Goal: Task Accomplishment & Management: Use online tool/utility

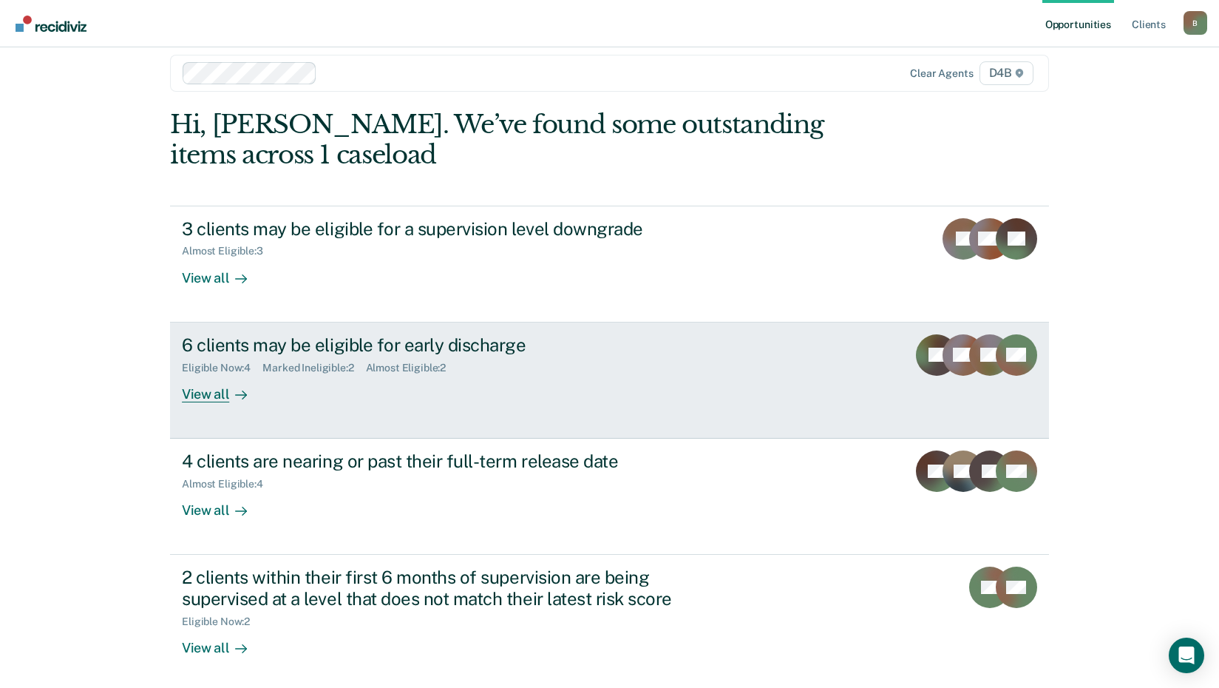
scroll to position [21, 0]
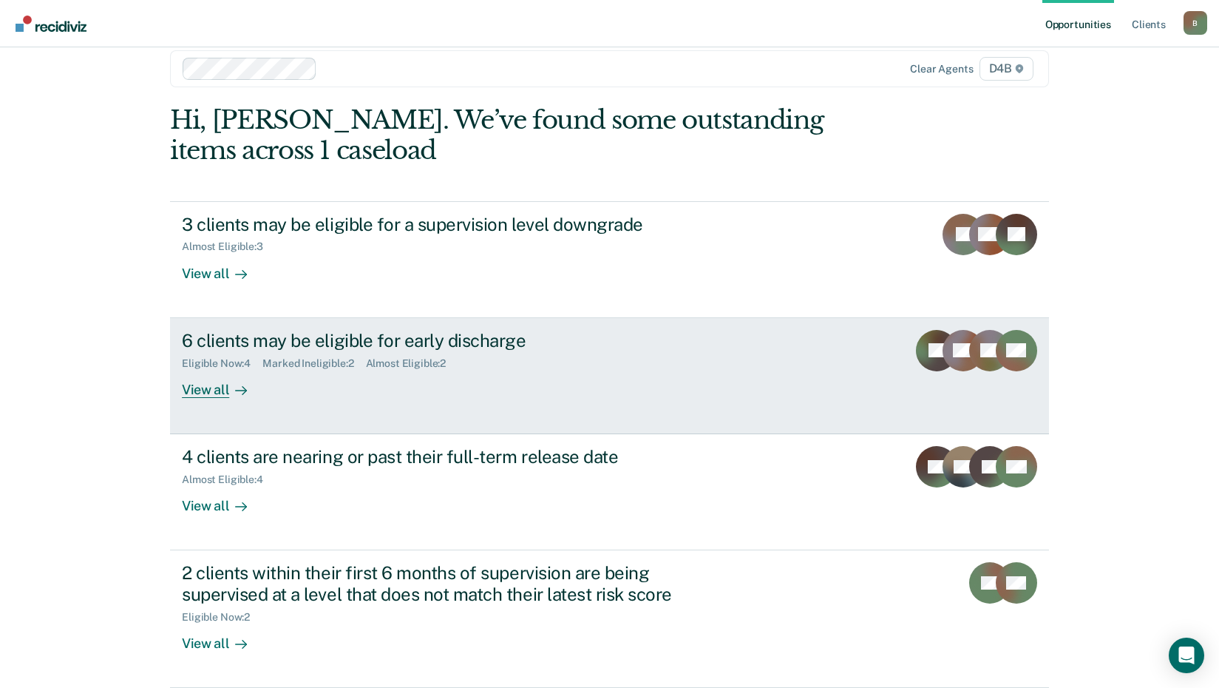
click at [202, 392] on div "View all" at bounding box center [223, 383] width 83 height 29
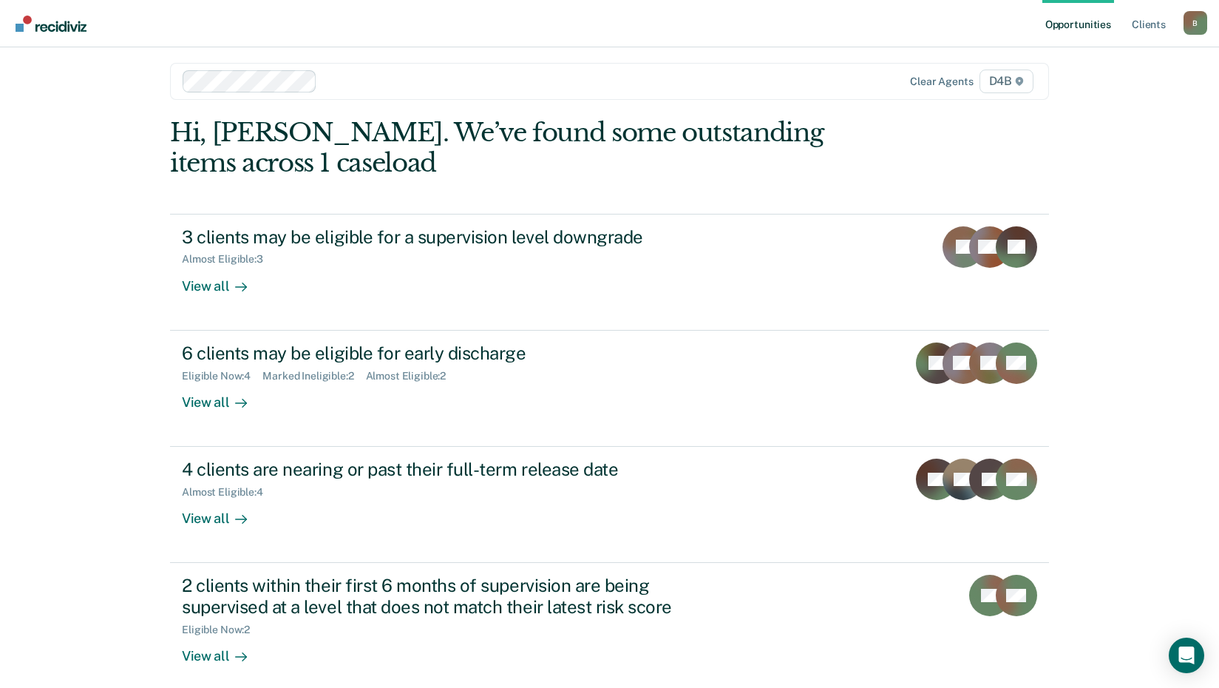
scroll to position [21, 0]
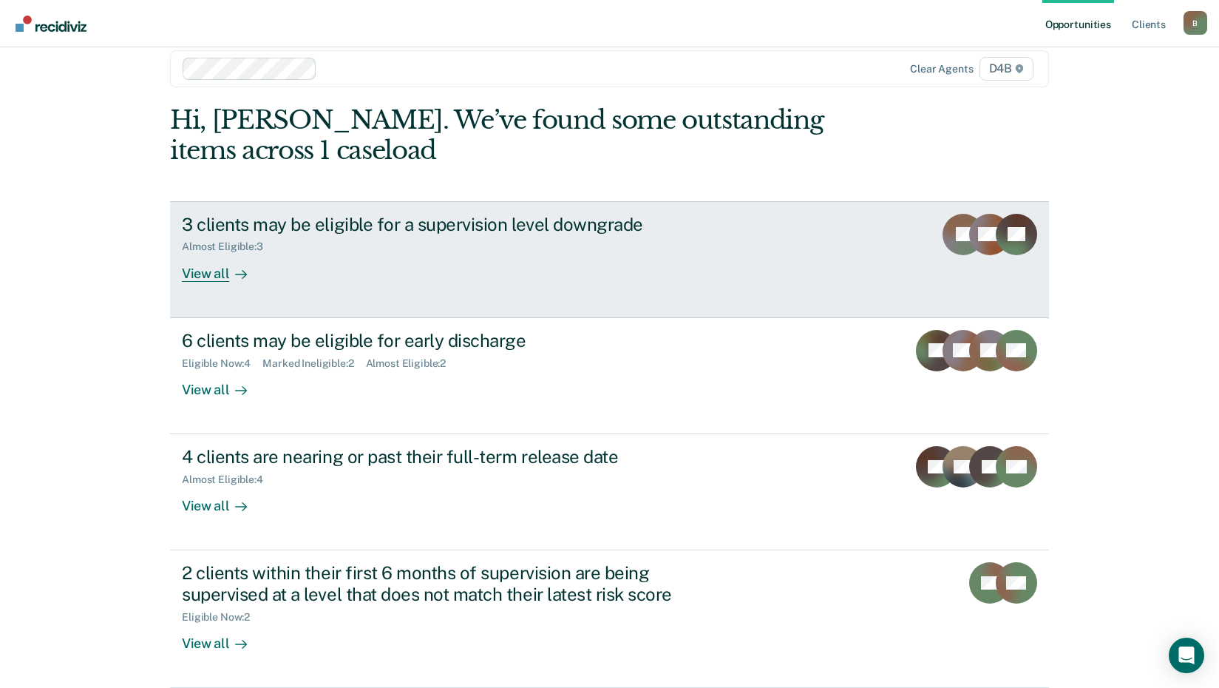
click at [229, 274] on div at bounding box center [238, 273] width 18 height 17
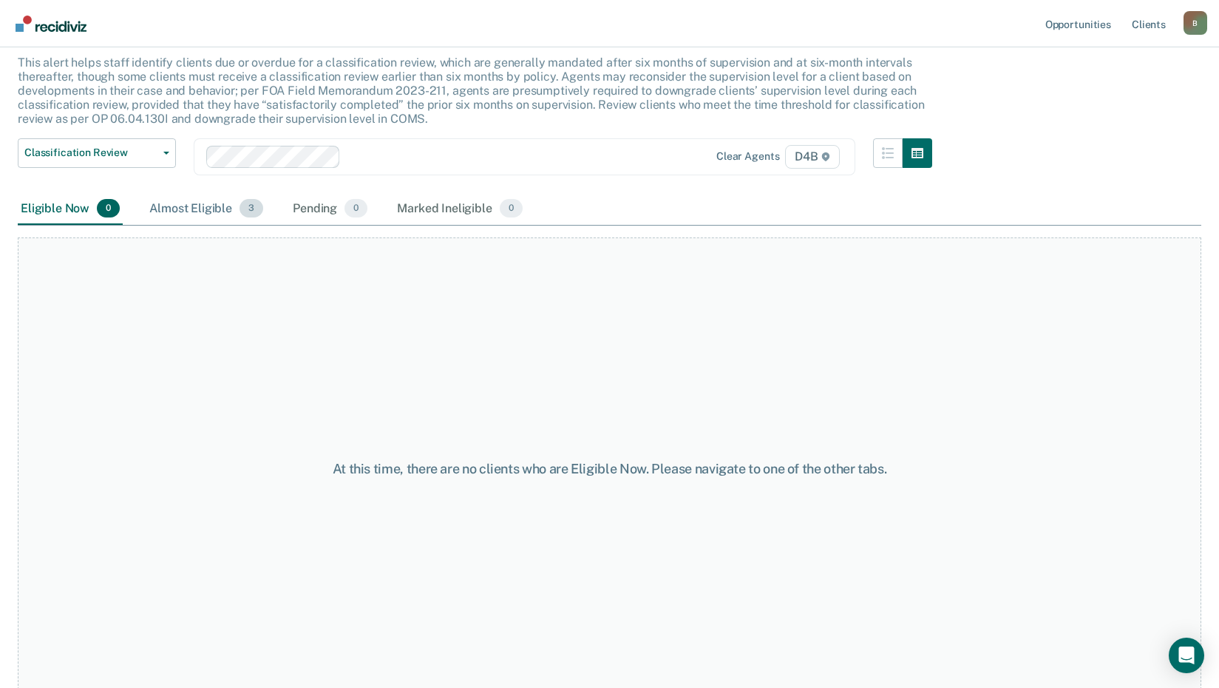
scroll to position [101, 0]
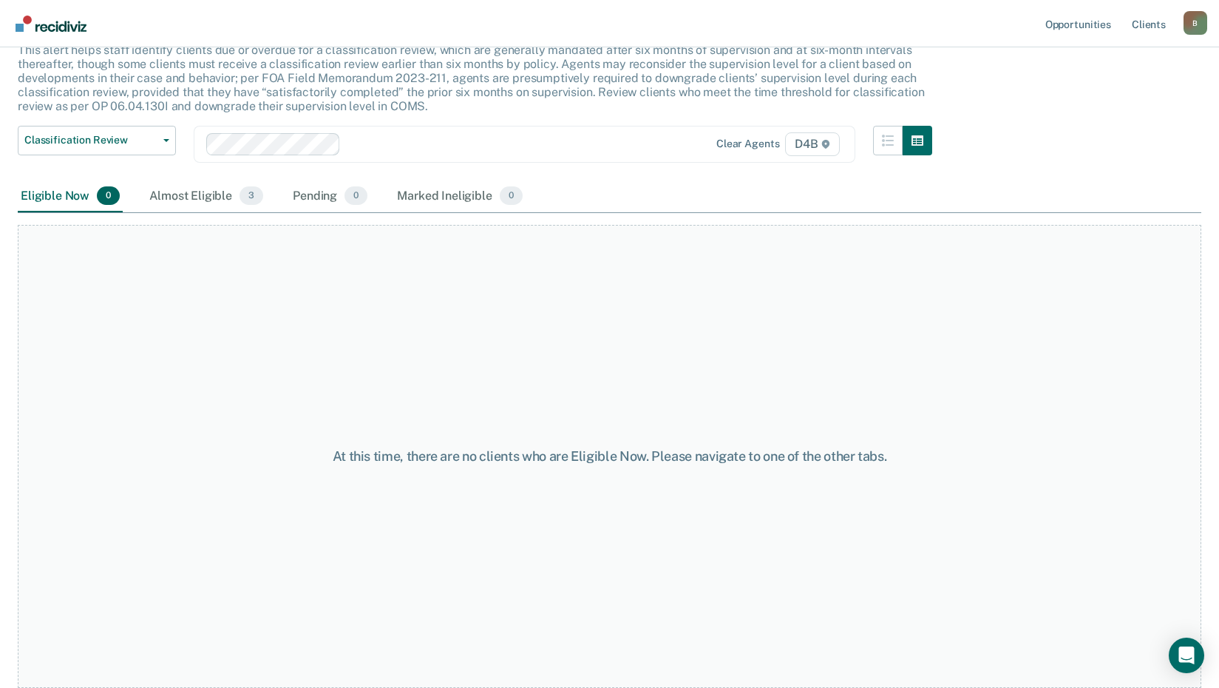
click at [231, 192] on div "Almost Eligible 3" at bounding box center [206, 196] width 120 height 33
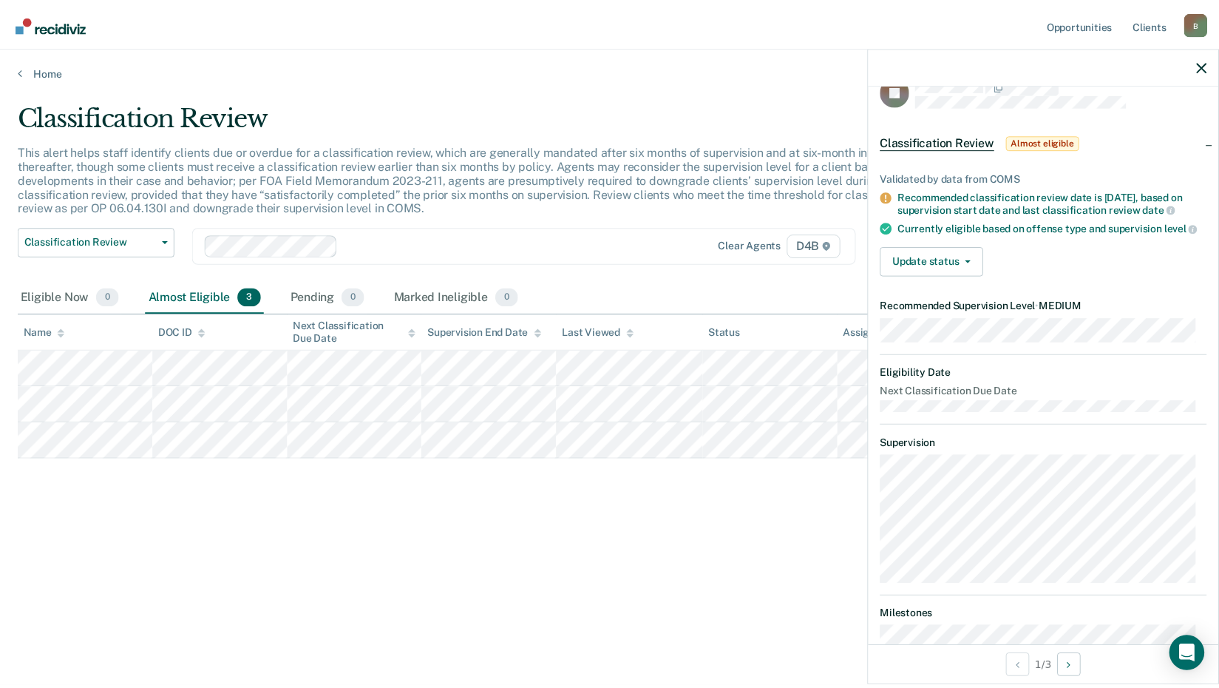
scroll to position [0, 0]
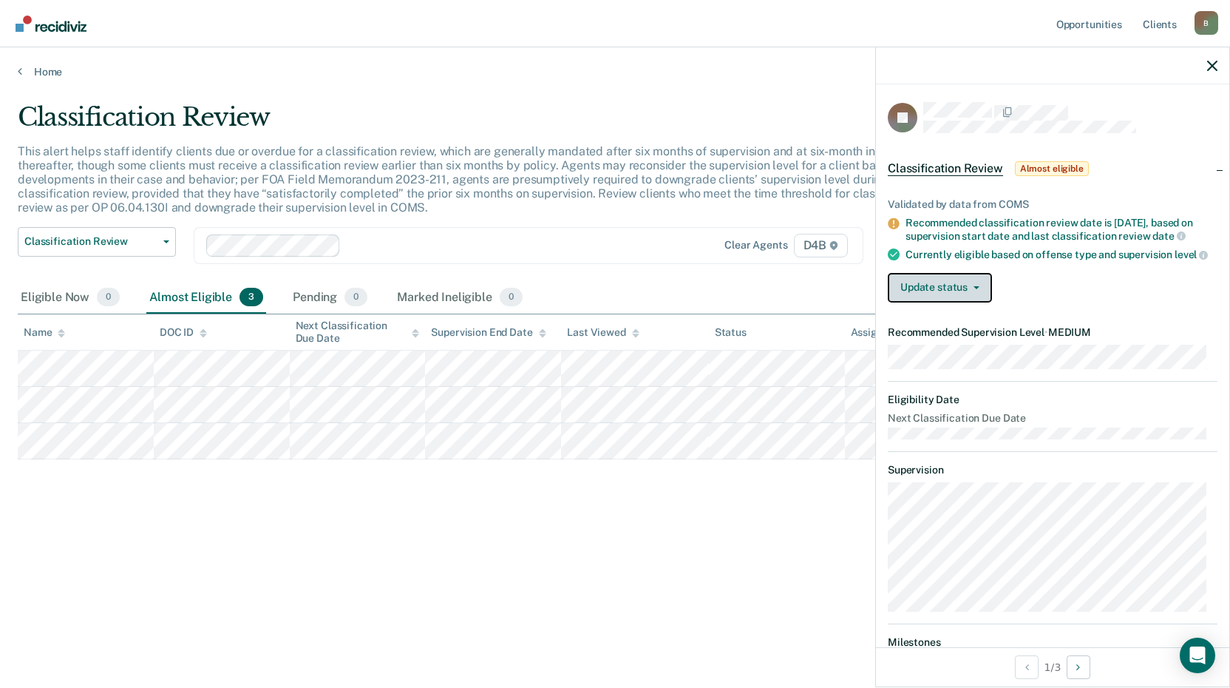
click at [972, 291] on button "Update status" at bounding box center [940, 288] width 104 height 30
click at [995, 476] on dt "Supervision" at bounding box center [1053, 470] width 330 height 13
click at [53, 74] on link "Home" at bounding box center [615, 71] width 1195 height 13
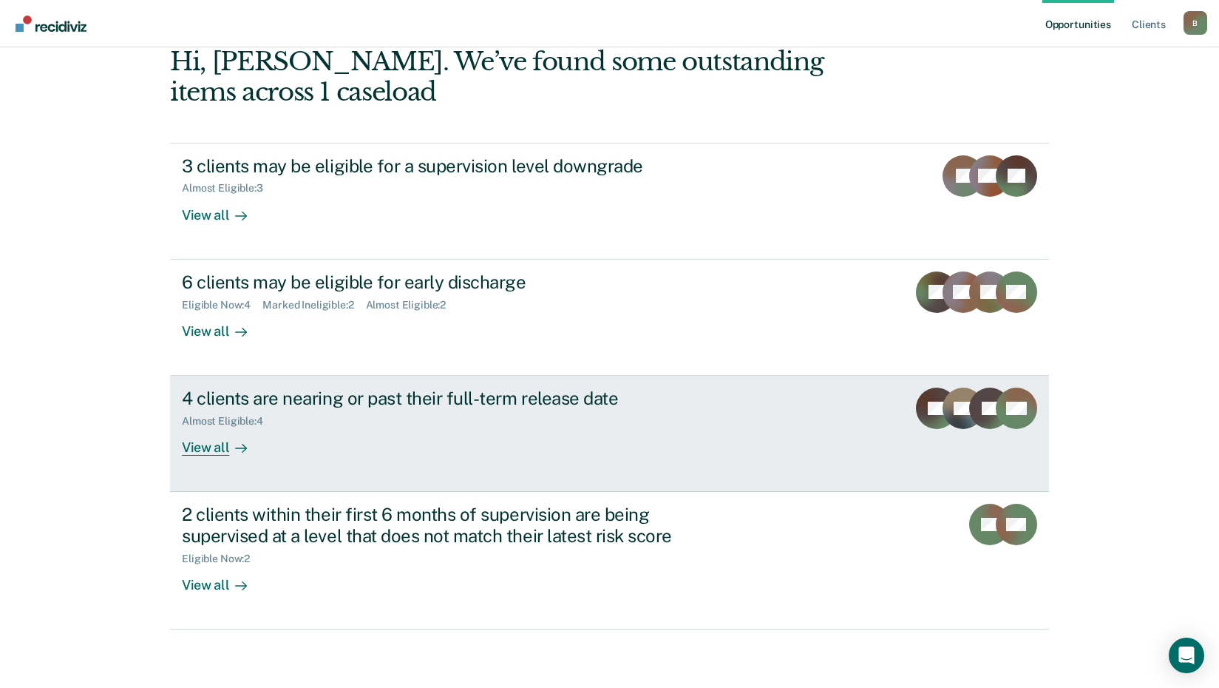
scroll to position [80, 0]
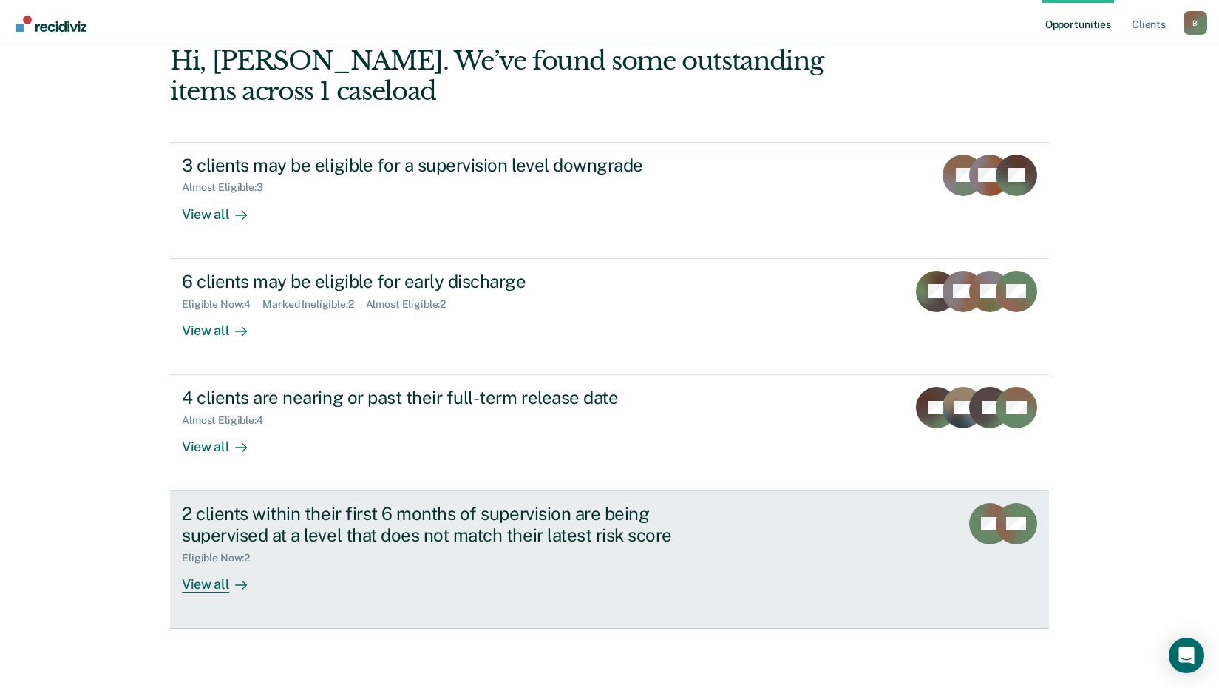
click at [204, 586] on div "View all" at bounding box center [223, 578] width 83 height 29
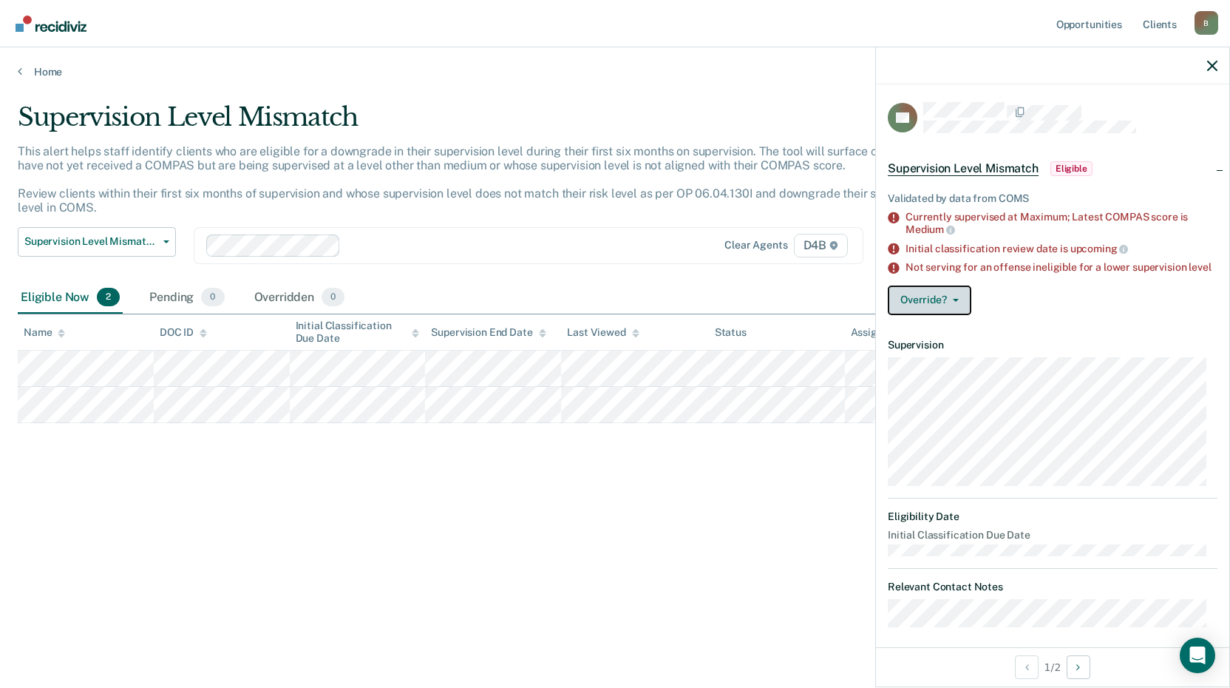
click at [960, 310] on button "Override?" at bounding box center [930, 300] width 84 height 30
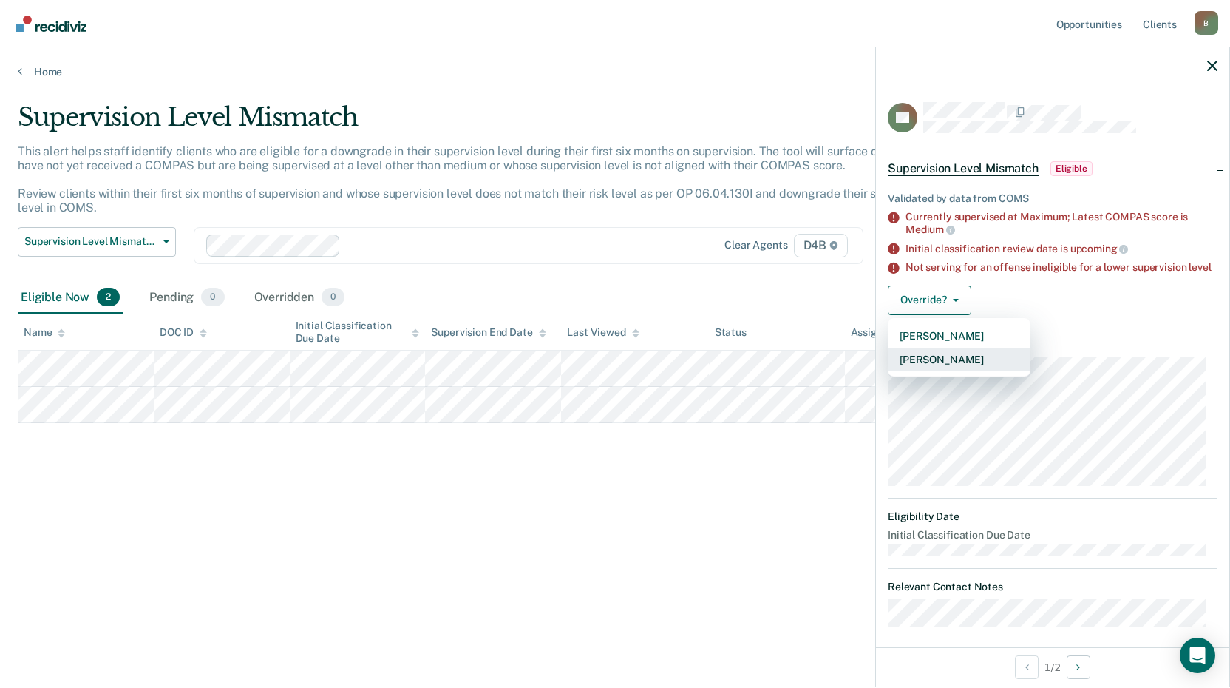
scroll to position [20, 0]
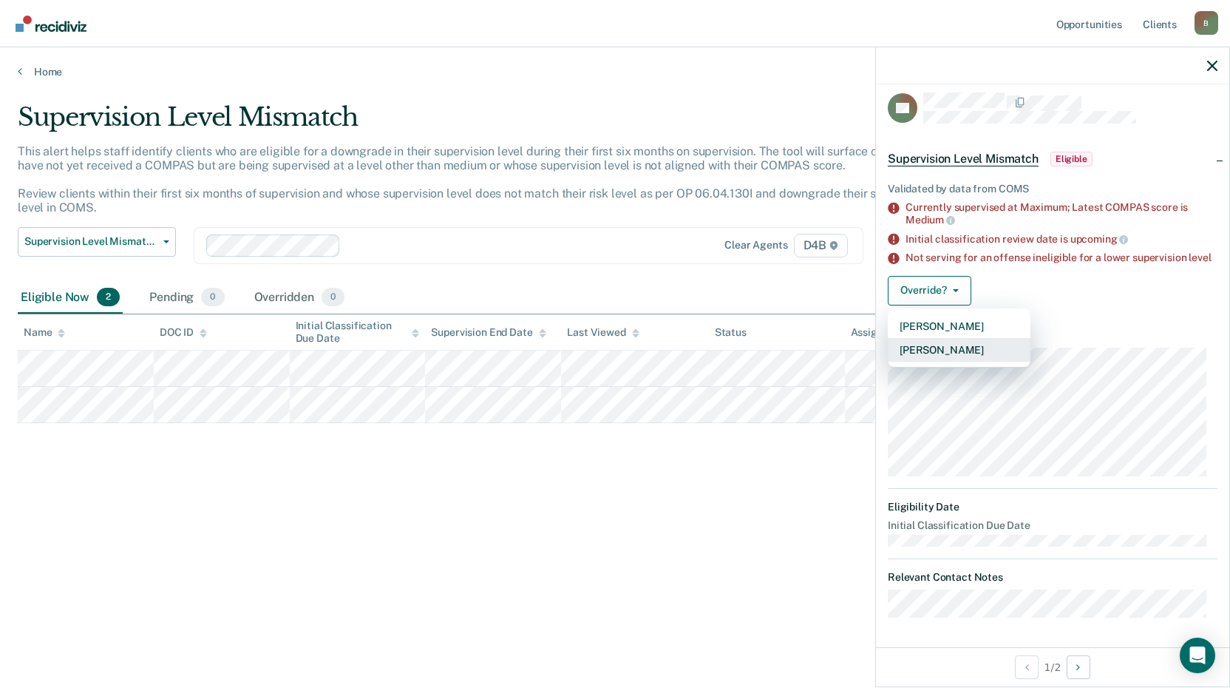
click at [1000, 344] on button "Mark Overridden" at bounding box center [959, 350] width 143 height 24
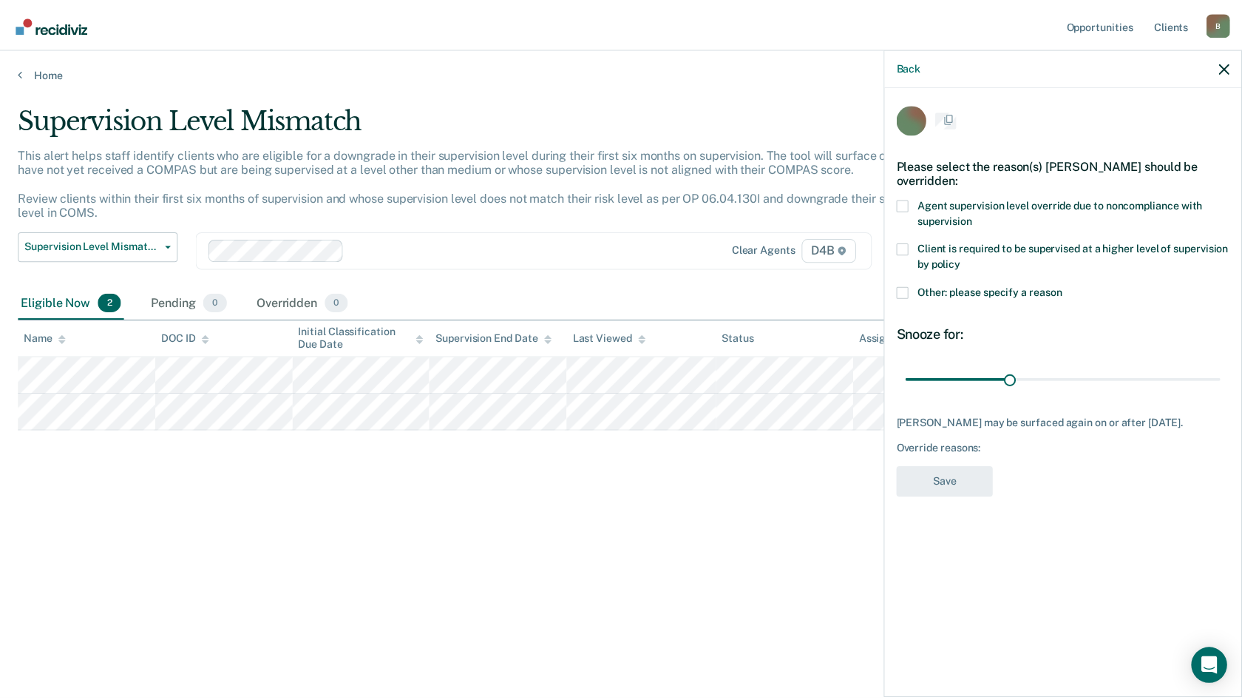
scroll to position [0, 0]
click at [936, 248] on span "Client is required to be supervised at a higher level of supervision by policy" at bounding box center [1063, 252] width 308 height 27
click at [952, 255] on input "Client is required to be supervised at a higher level of supervision by policy" at bounding box center [952, 255] width 0 height 0
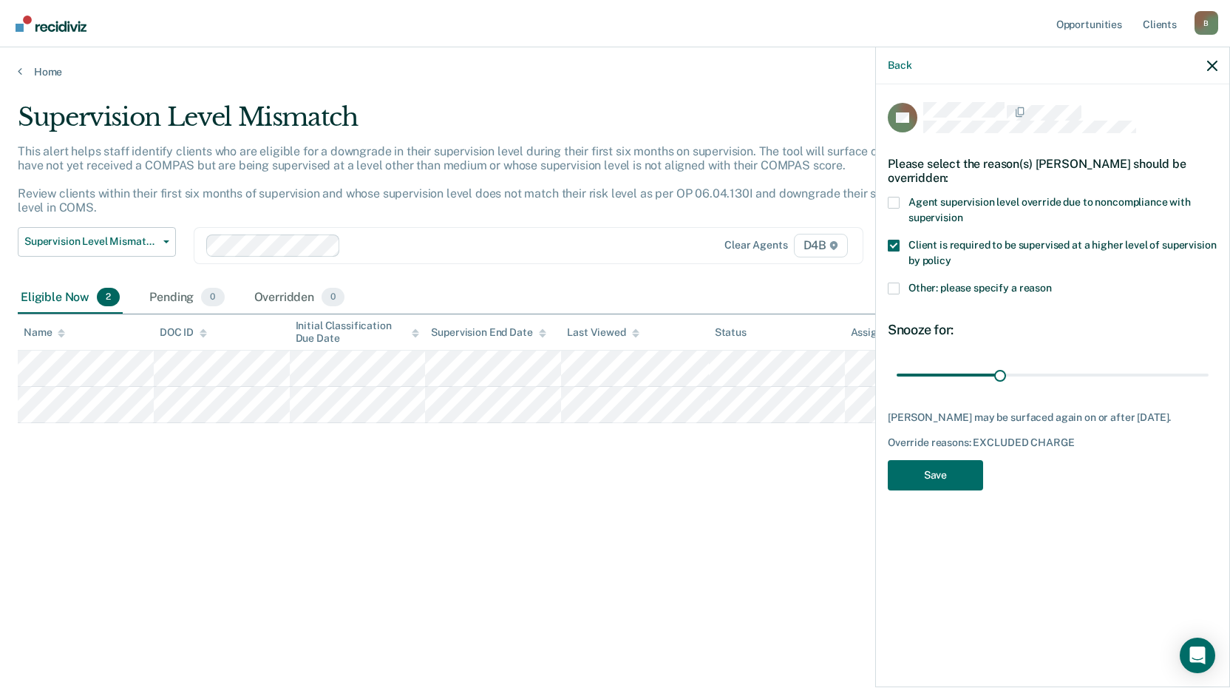
click at [932, 282] on span "Other: please specify a reason" at bounding box center [980, 288] width 143 height 12
click at [1052, 282] on input "Other: please specify a reason" at bounding box center [1052, 282] width 0 height 0
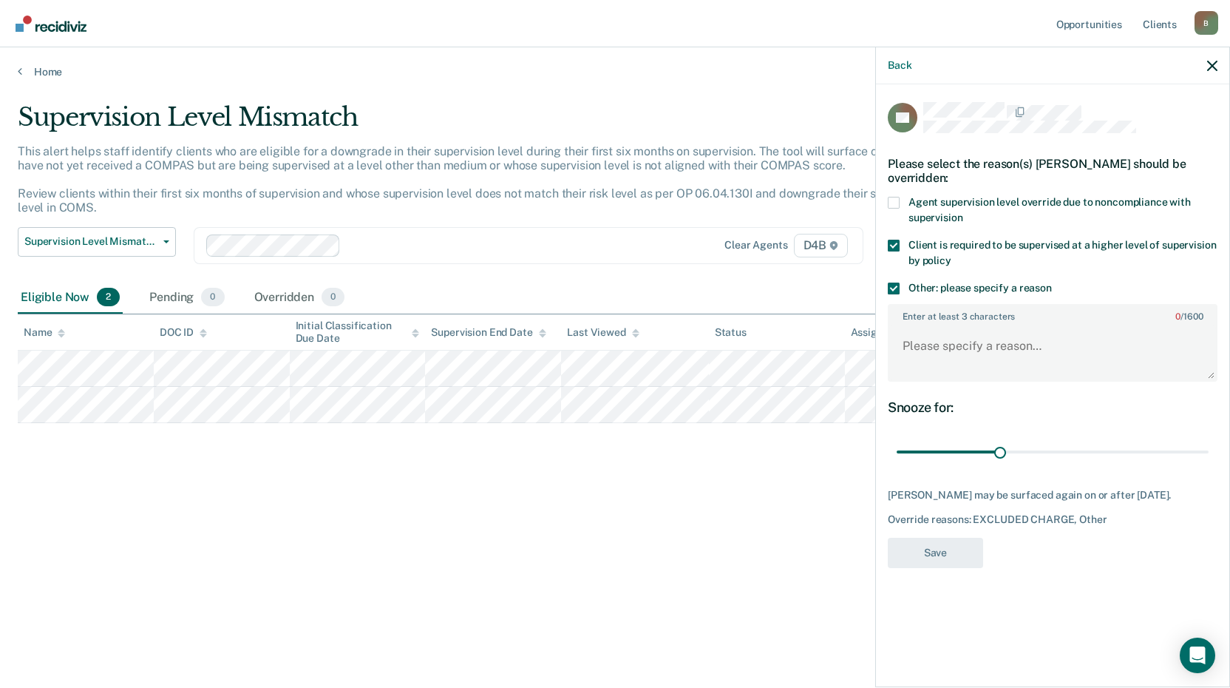
click at [912, 259] on span "Client is required to be supervised at a higher level of supervision by policy" at bounding box center [1063, 252] width 308 height 27
click at [952, 255] on input "Client is required to be supervised at a higher level of supervision by policy" at bounding box center [952, 255] width 0 height 0
click at [1003, 343] on textarea "Enter at least 3 characters 0 / 1600" at bounding box center [1053, 352] width 327 height 55
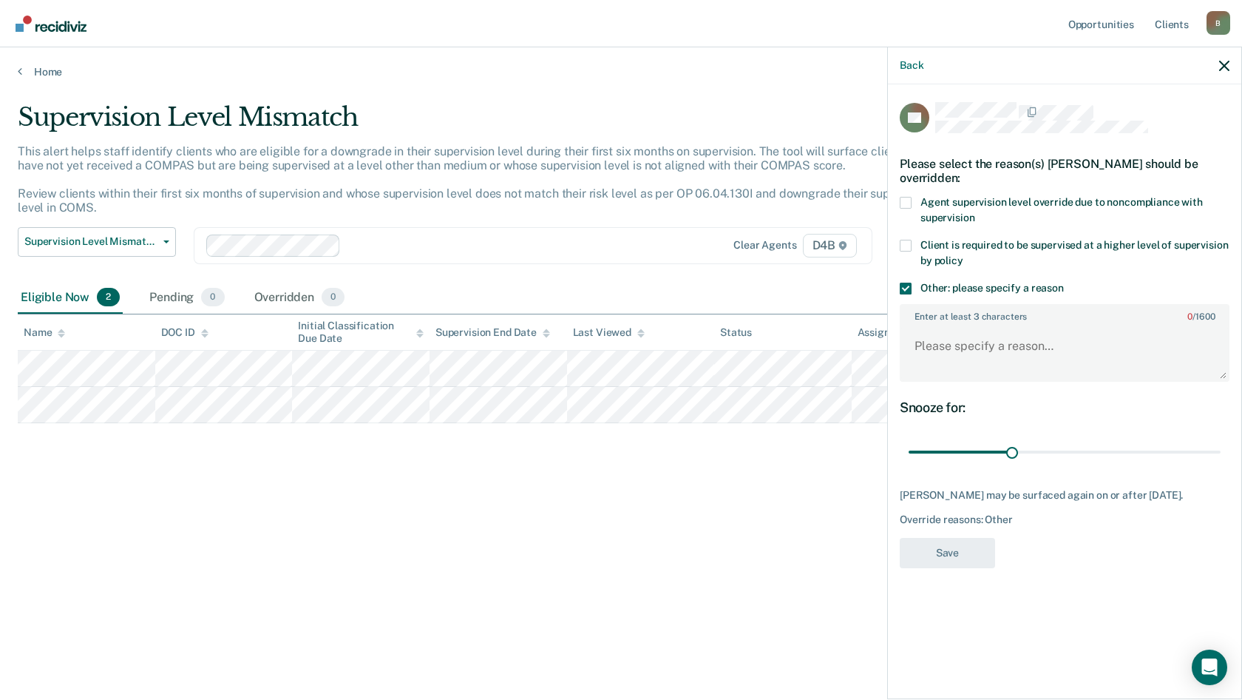
click at [915, 283] on label "Other: please specify a reason" at bounding box center [1065, 290] width 330 height 16
click at [1064, 282] on input "Other: please specify a reason" at bounding box center [1064, 282] width 0 height 0
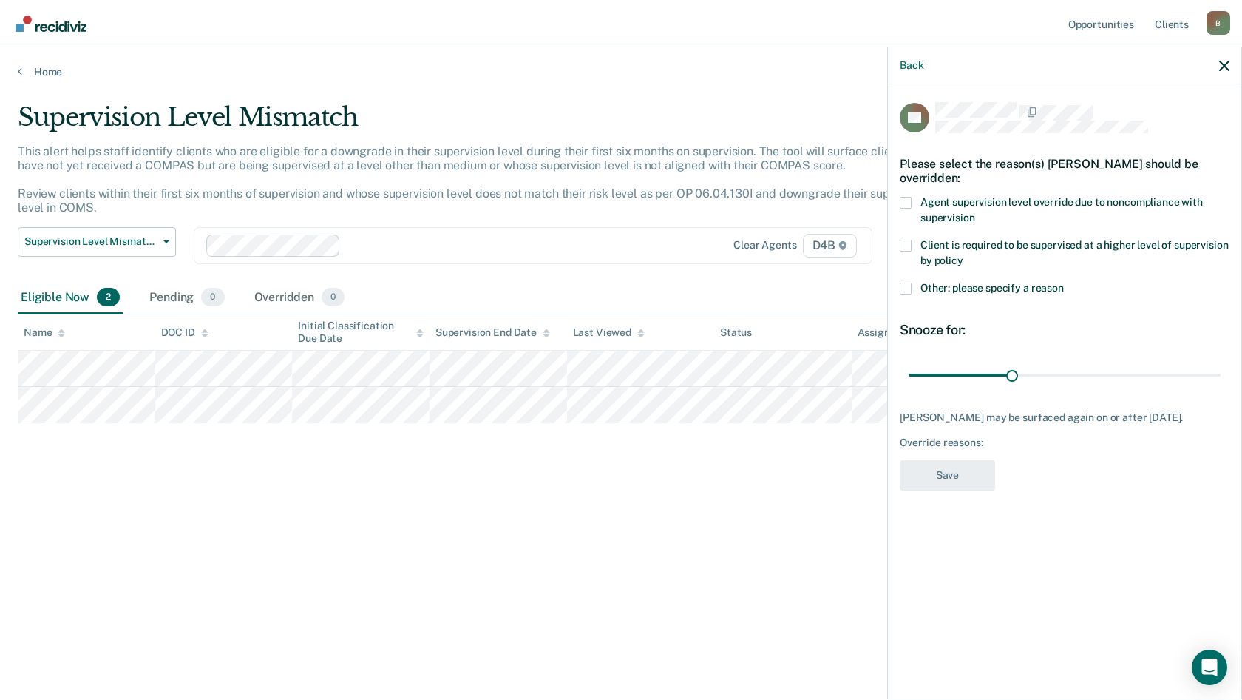
click at [908, 247] on span at bounding box center [906, 246] width 12 height 12
click at [964, 255] on input "Client is required to be supervised at a higher level of supervision by policy" at bounding box center [964, 255] width 0 height 0
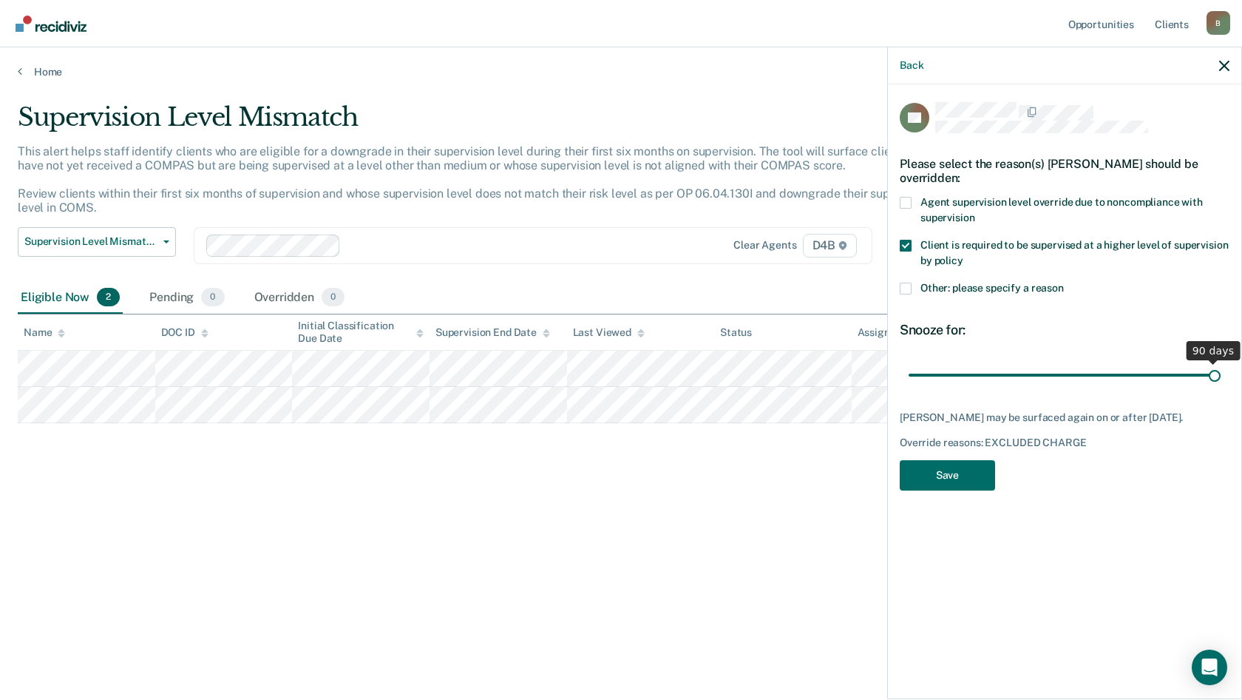
drag, startPoint x: 1010, startPoint y: 373, endPoint x: 1236, endPoint y: 376, distance: 226.3
type input "90"
click at [1221, 376] on input "range" at bounding box center [1065, 375] width 312 height 26
click at [910, 240] on span at bounding box center [906, 246] width 12 height 12
click at [964, 255] on input "Client is required to be supervised at a higher level of supervision by policy" at bounding box center [964, 255] width 0 height 0
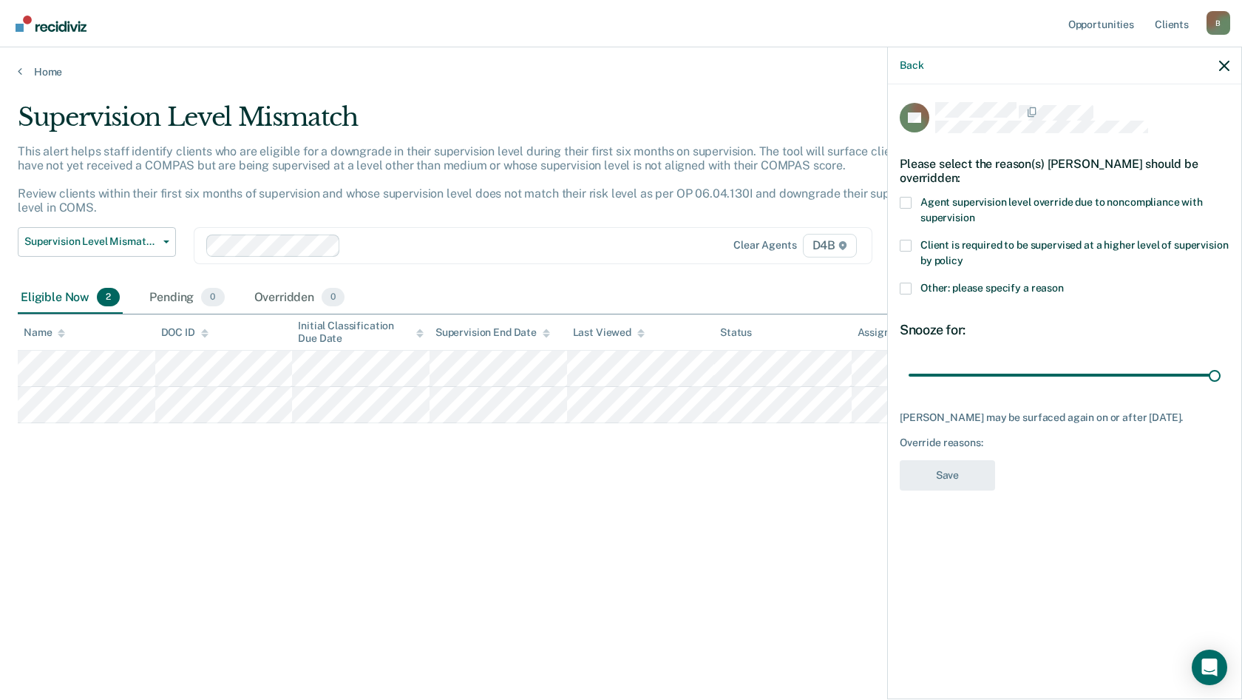
click at [912, 289] on label "Other: please specify a reason" at bounding box center [1065, 290] width 330 height 16
click at [1064, 282] on input "Other: please specify a reason" at bounding box center [1064, 282] width 0 height 0
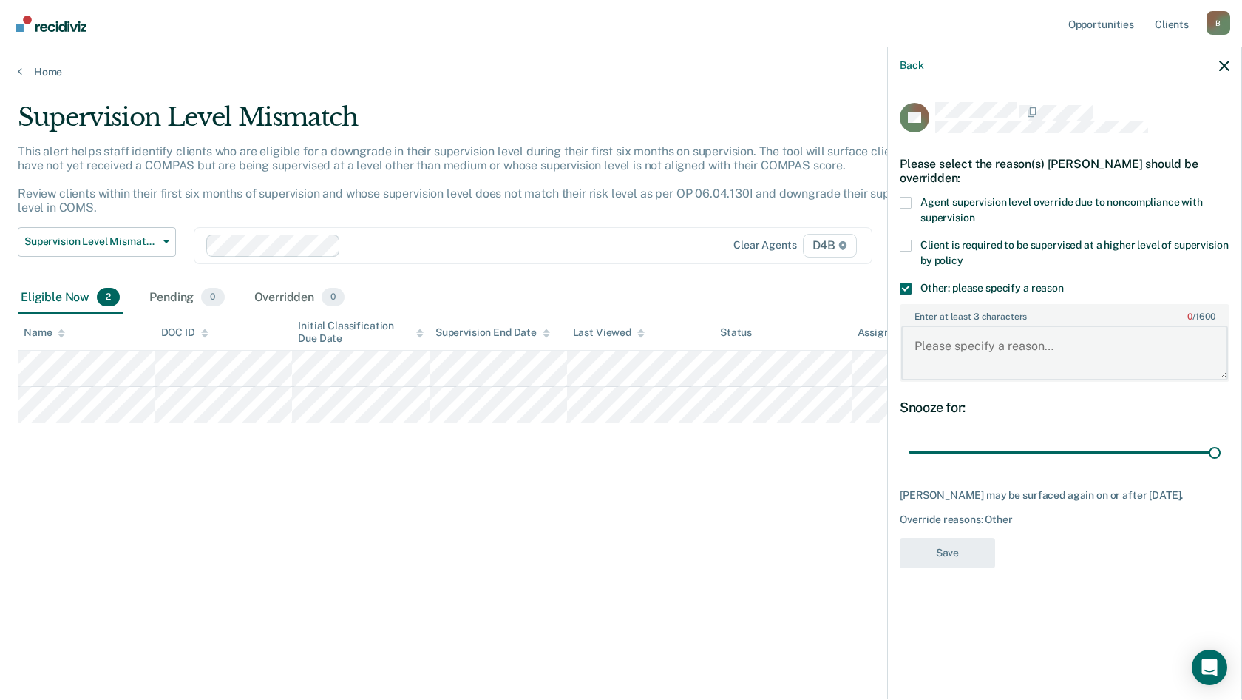
click at [928, 353] on textarea "Enter at least 3 characters 0 / 1600" at bounding box center [1064, 352] width 327 height 55
click at [981, 342] on textarea "Enter at least 3 characters 0 / 1600" at bounding box center [1064, 352] width 327 height 55
paste textarea "Supervision set to Maximum for substance abuse testing requirement, violent off…"
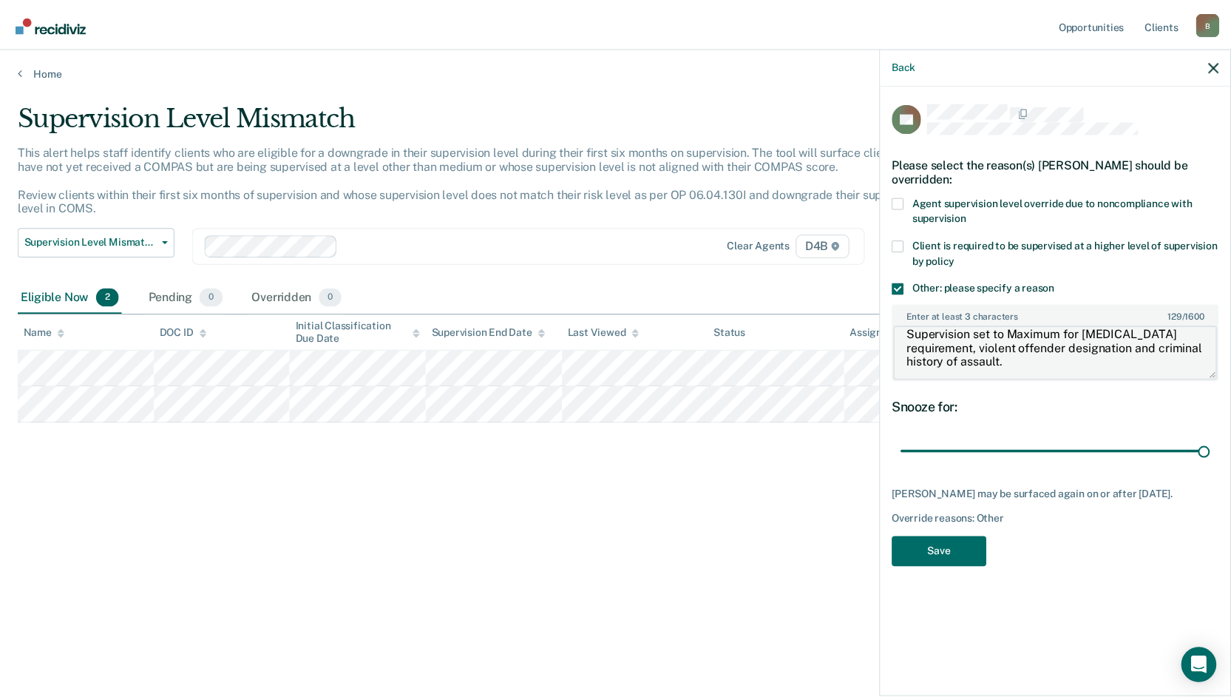
scroll to position [14, 0]
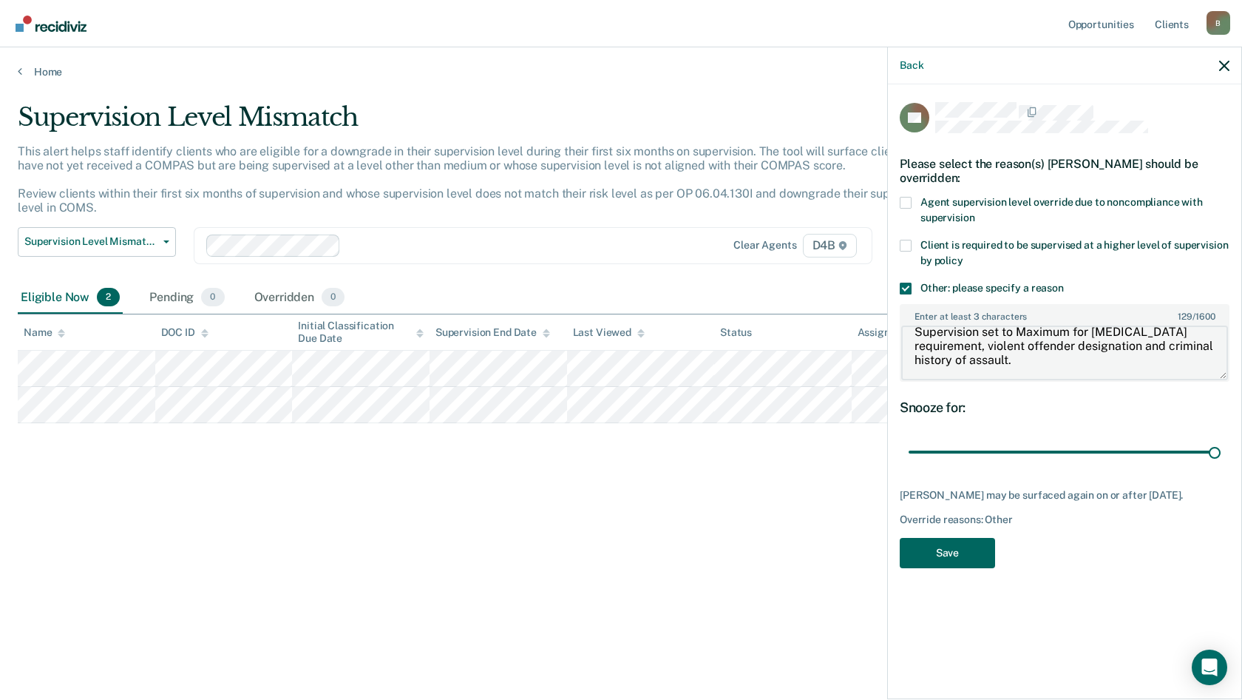
type textarea "Supervision set to Maximum for substance abuse testing requirement, violent off…"
click at [952, 555] on button "Save" at bounding box center [947, 553] width 95 height 30
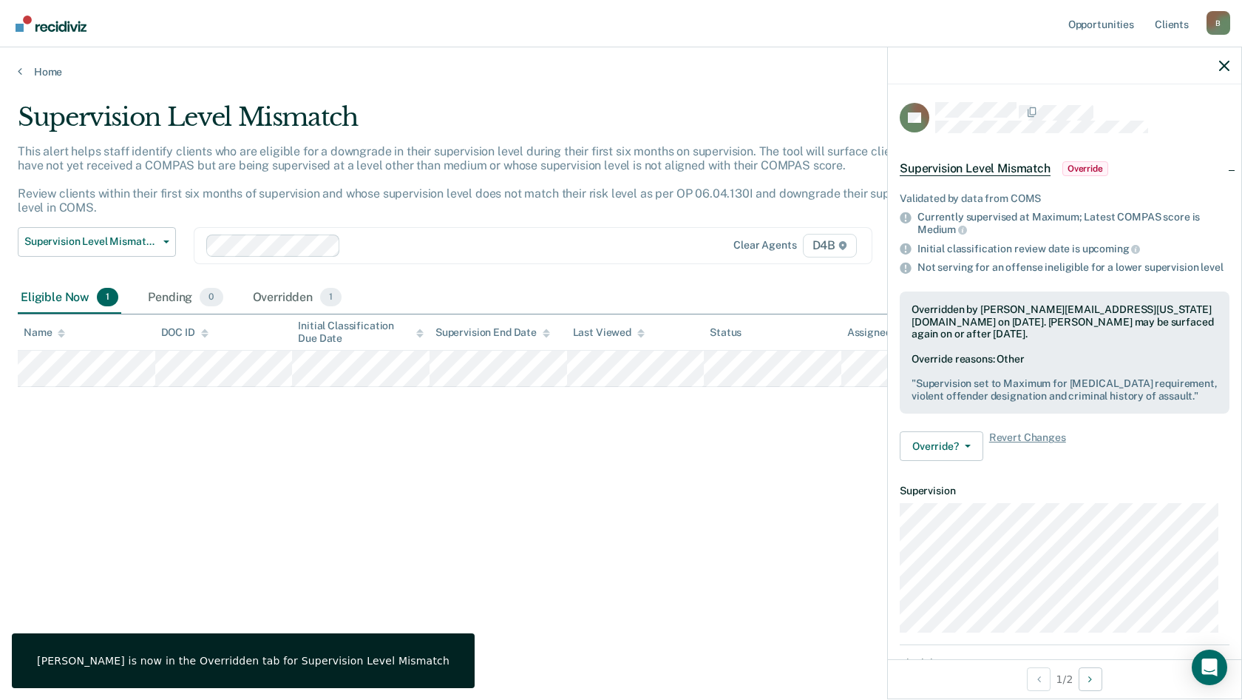
click at [339, 413] on div "Supervision Level Mismatch This alert helps staff identify clients who are elig…" at bounding box center [621, 345] width 1207 height 487
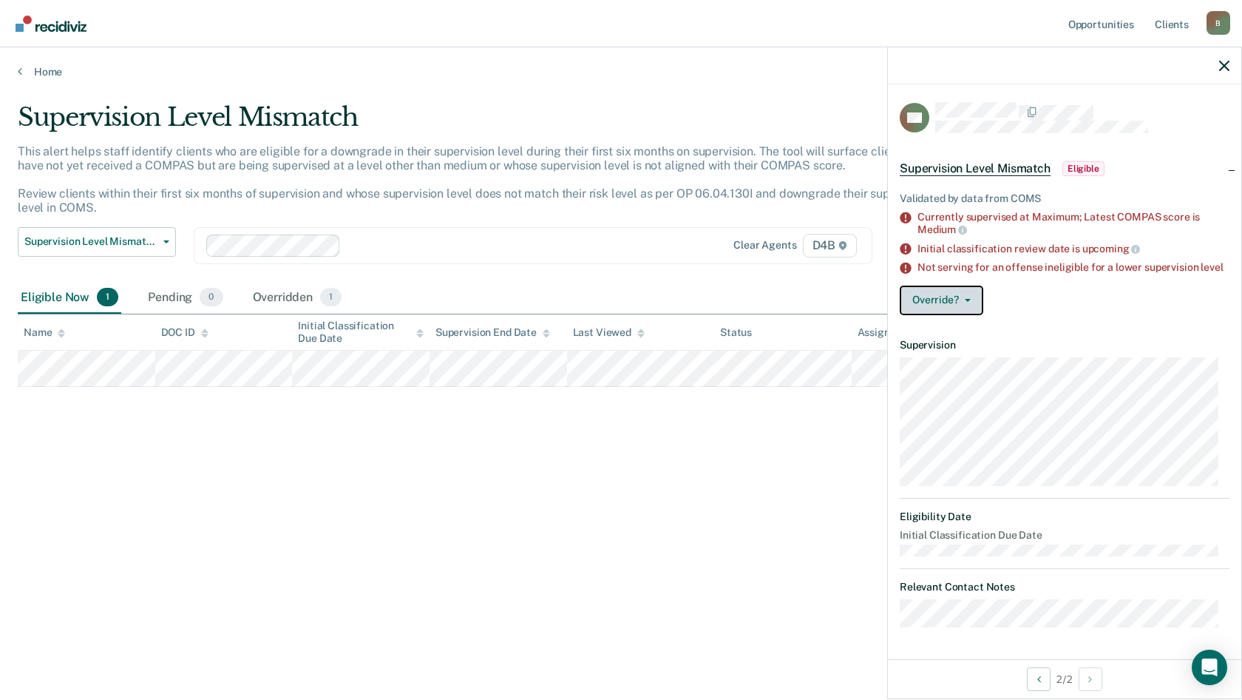
click at [958, 315] on button "Override?" at bounding box center [942, 300] width 84 height 30
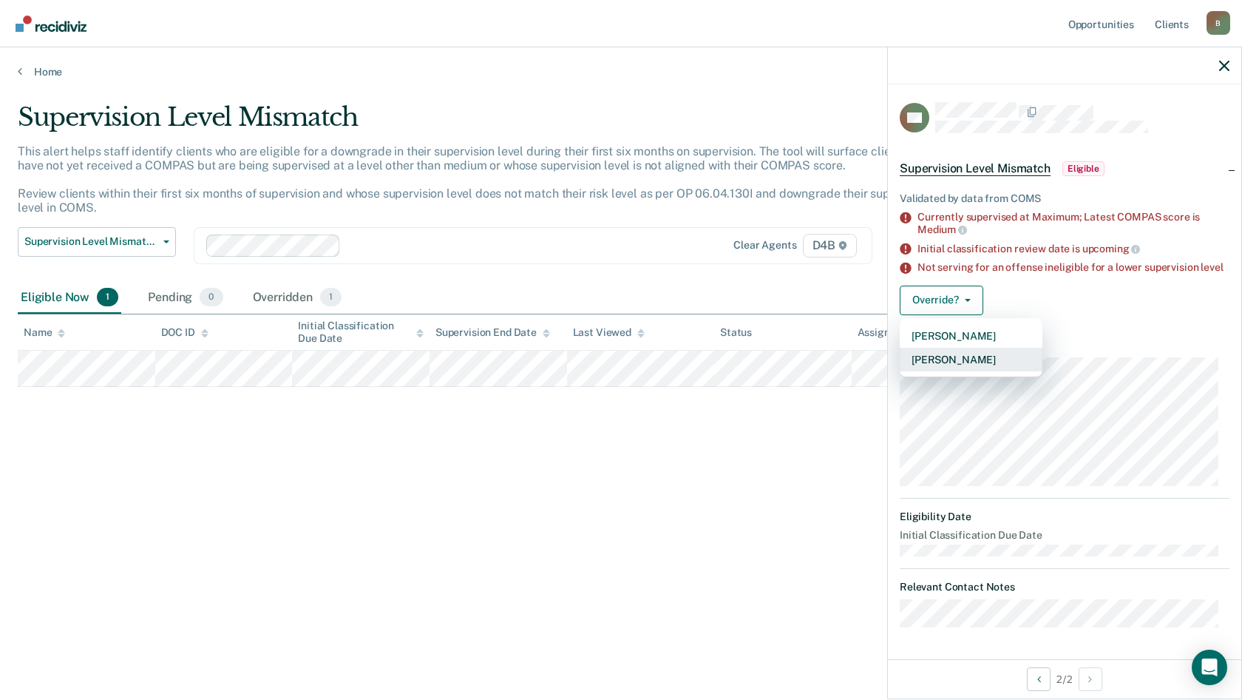
click at [966, 371] on button "Mark Overridden" at bounding box center [971, 360] width 143 height 24
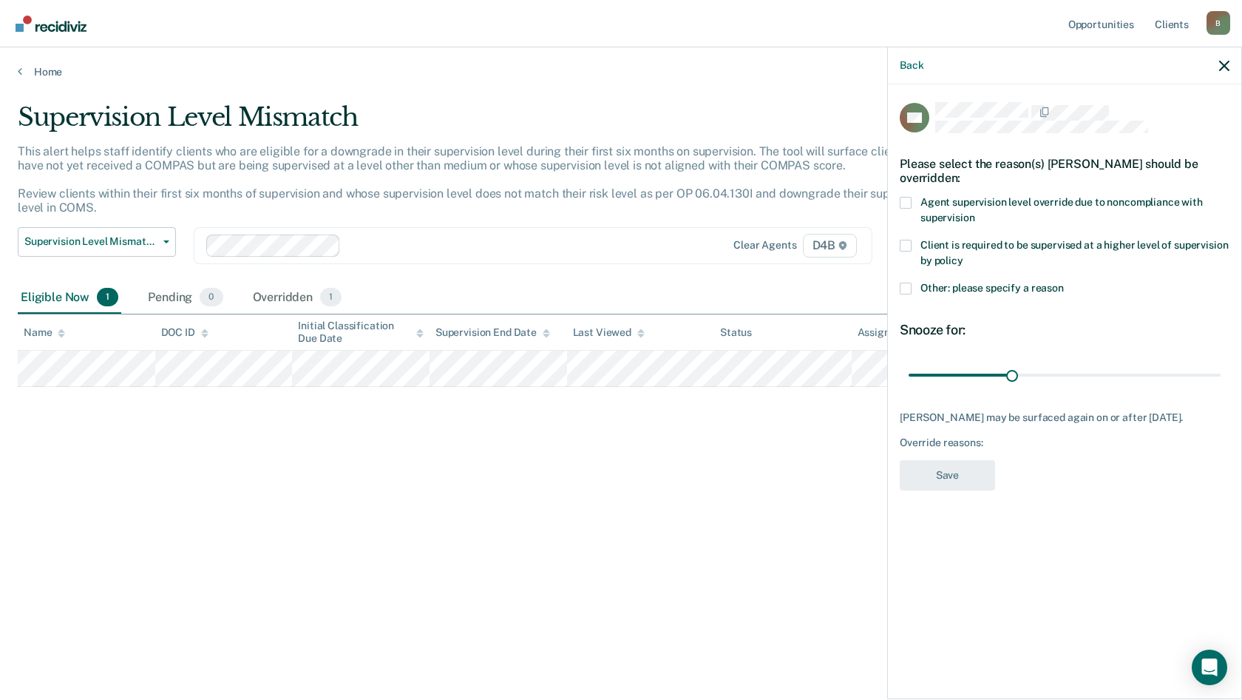
click at [913, 246] on label "Client is required to be supervised at a higher level of supervision by policy" at bounding box center [1065, 255] width 330 height 31
click at [964, 255] on input "Client is required to be supervised at a higher level of supervision by policy" at bounding box center [964, 255] width 0 height 0
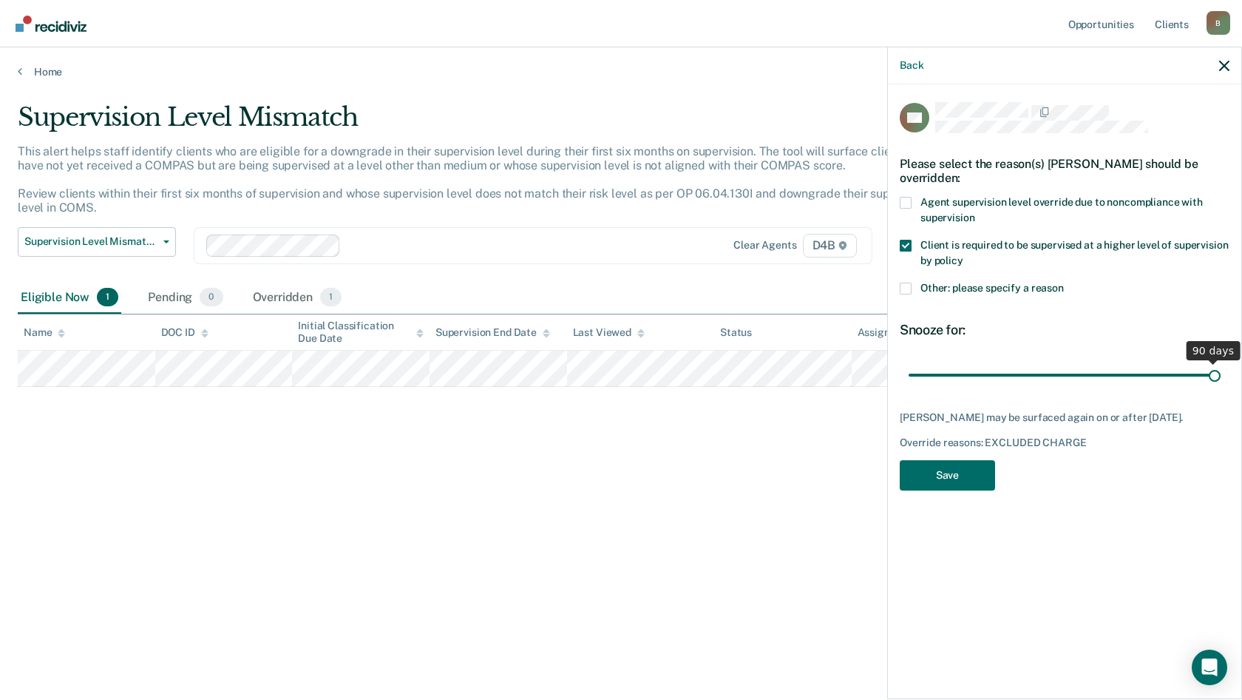
drag, startPoint x: 1000, startPoint y: 368, endPoint x: 1242, endPoint y: 385, distance: 242.4
type input "90"
click at [1221, 385] on input "range" at bounding box center [1065, 375] width 312 height 26
click at [969, 485] on button "Save" at bounding box center [947, 475] width 95 height 30
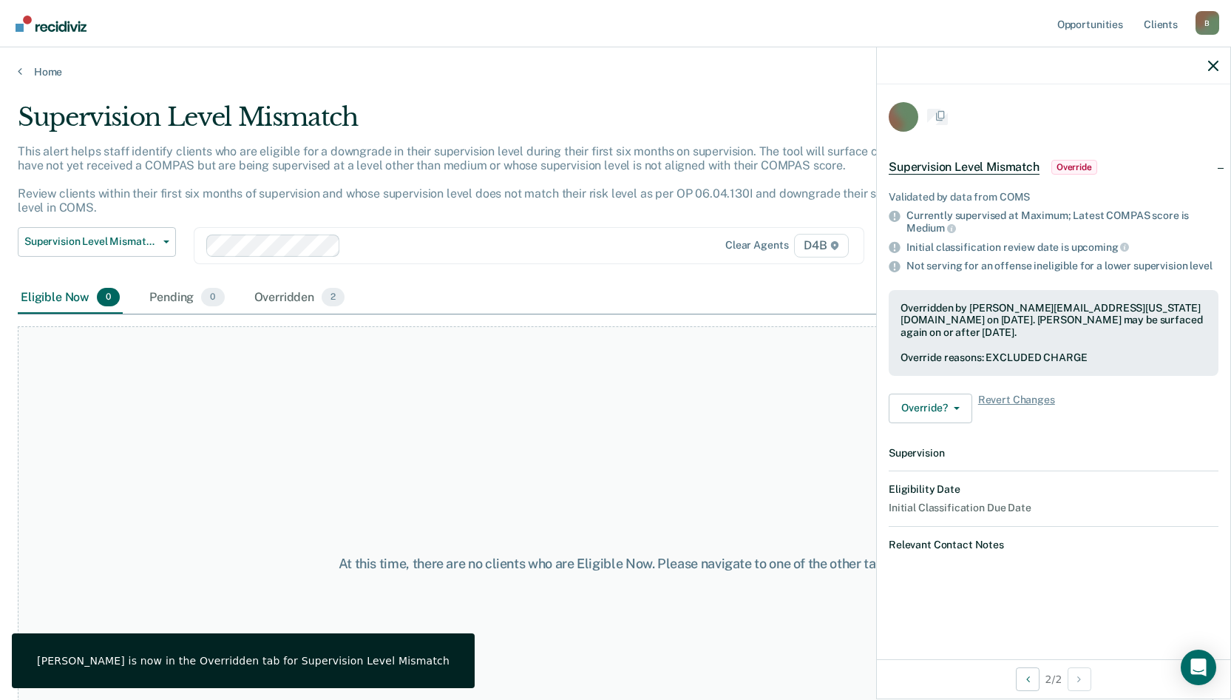
click at [655, 447] on div "At this time, there are no clients who are Eligible Now. Please navigate to one…" at bounding box center [616, 563] width 1196 height 475
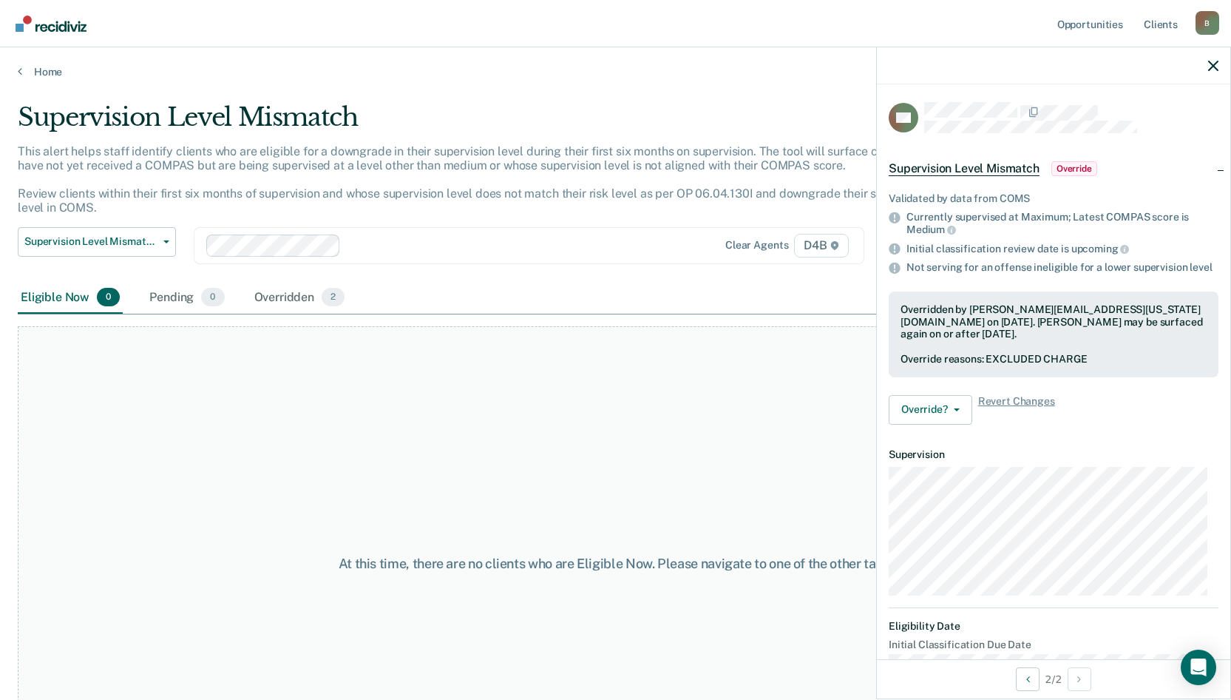
click at [51, 84] on main "Supervision Level Mismatch This alert helps staff identify clients who are elig…" at bounding box center [615, 386] width 1231 height 617
click at [49, 75] on link "Home" at bounding box center [616, 71] width 1196 height 13
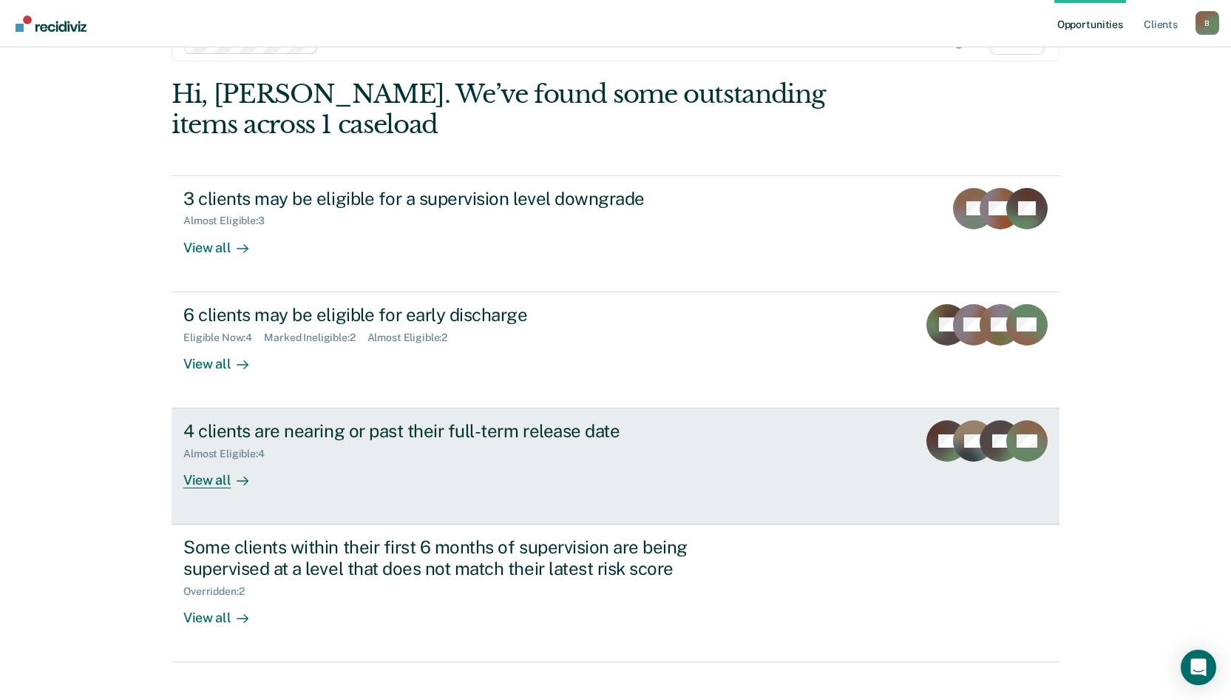
scroll to position [68, 0]
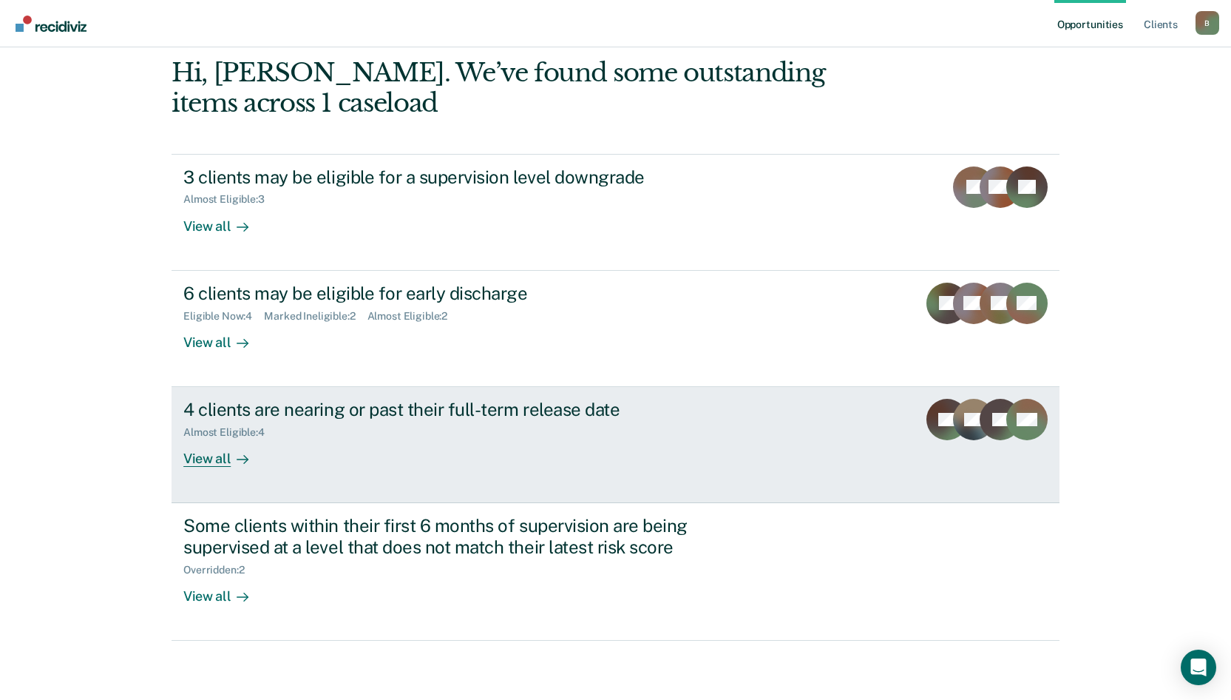
click at [220, 466] on div "View all" at bounding box center [224, 452] width 83 height 29
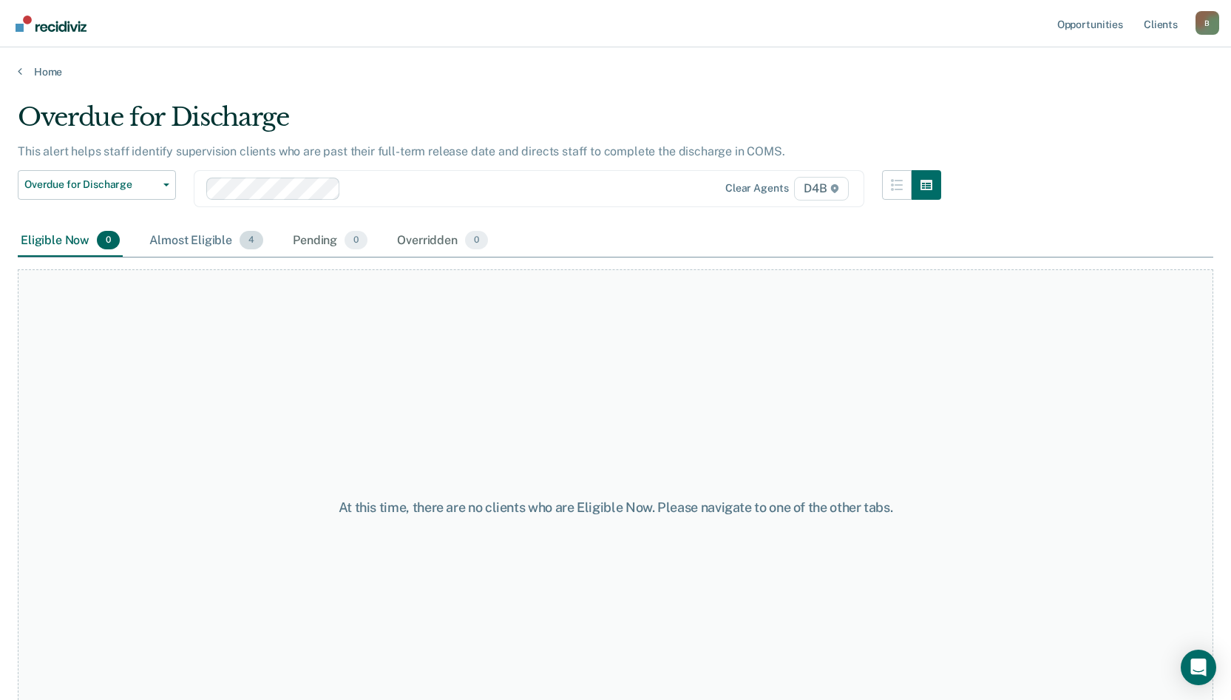
click at [229, 240] on div "Almost Eligible 4" at bounding box center [206, 241] width 120 height 33
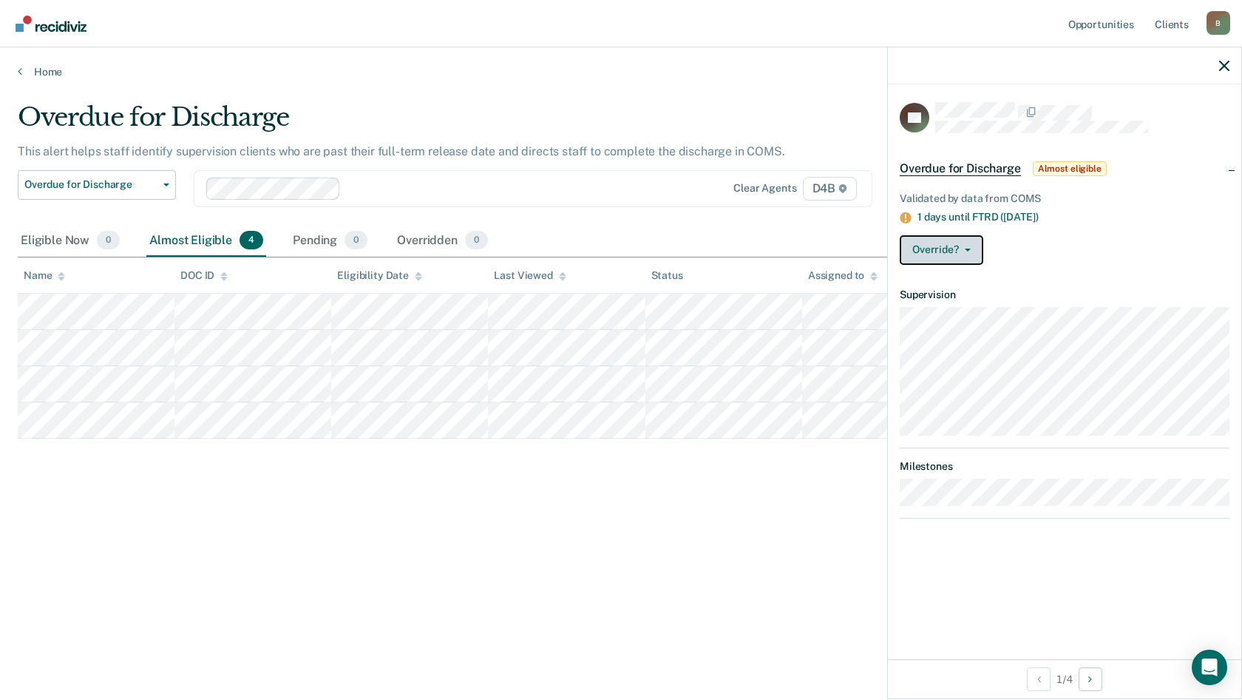
click at [951, 241] on button "Override?" at bounding box center [942, 250] width 84 height 30
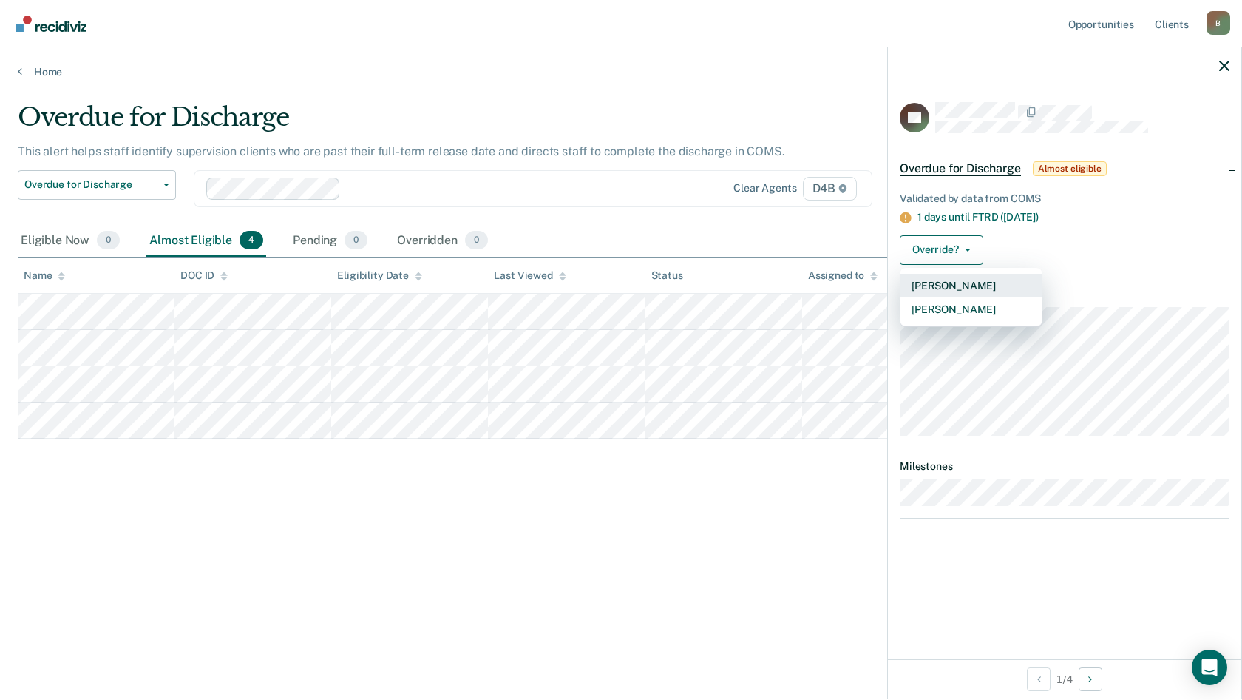
click at [957, 286] on button "Mark Pending" at bounding box center [971, 286] width 143 height 24
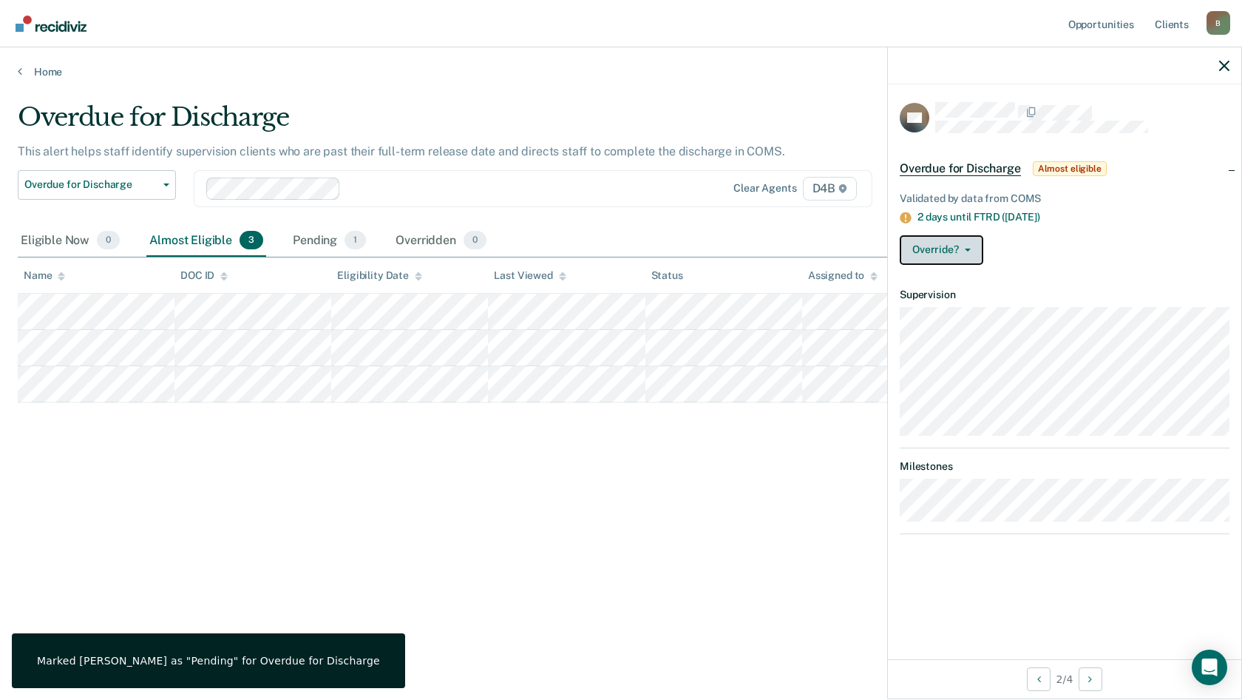
click at [927, 251] on button "Override?" at bounding box center [942, 250] width 84 height 30
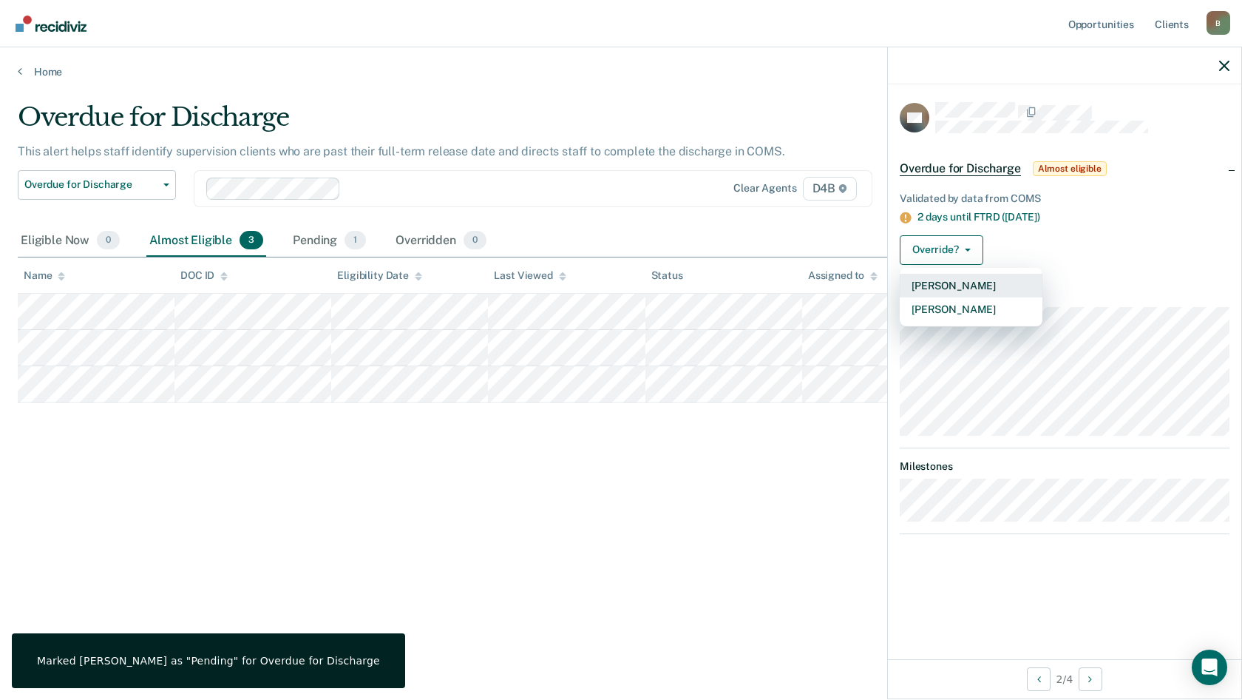
click at [931, 290] on button "Mark Pending" at bounding box center [971, 286] width 143 height 24
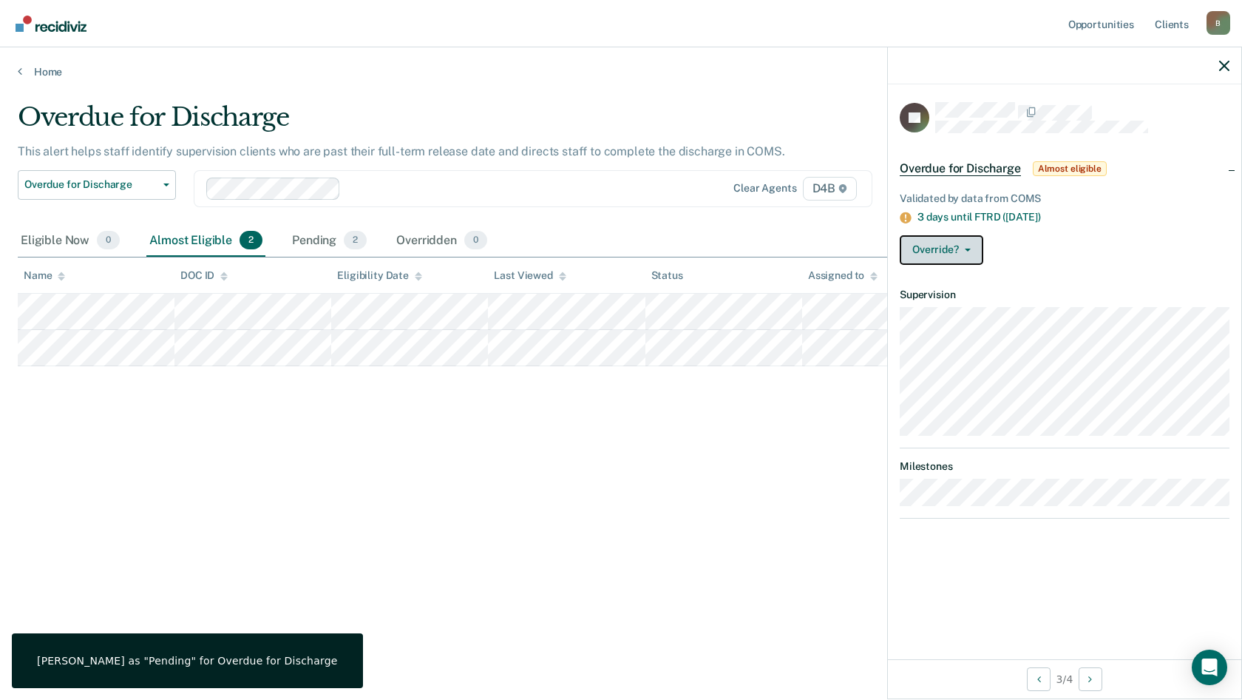
click at [937, 257] on button "Override?" at bounding box center [942, 250] width 84 height 30
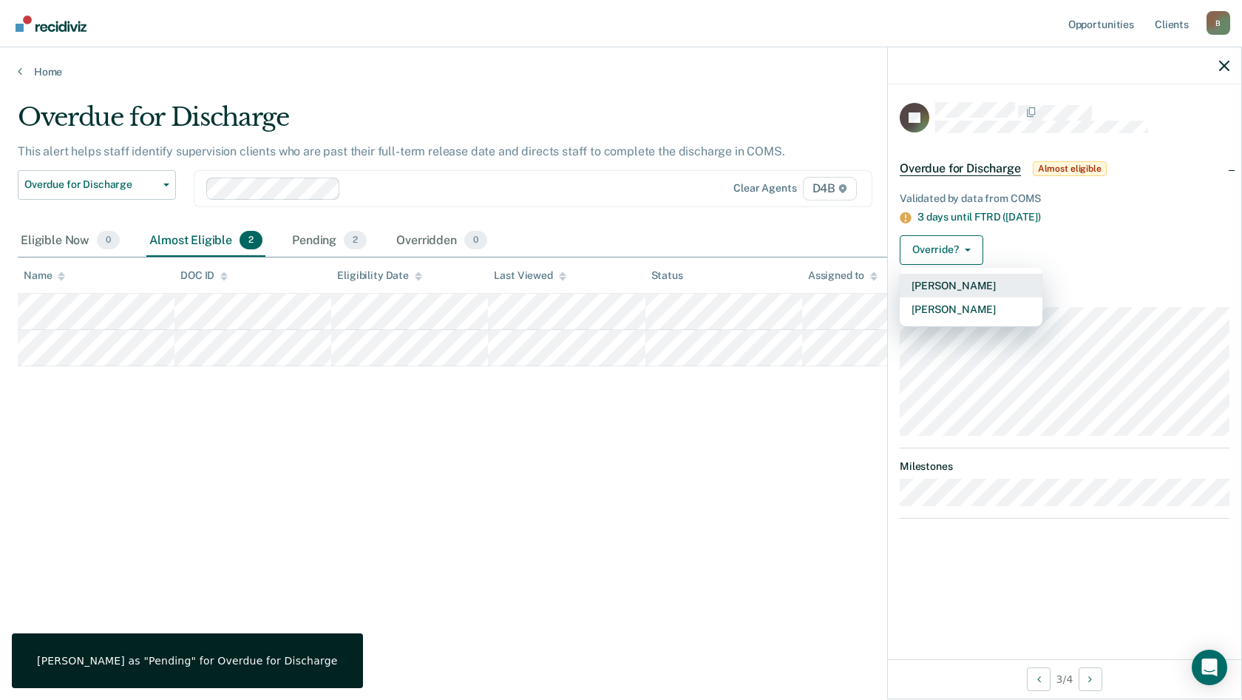
click at [934, 289] on button "Mark Pending" at bounding box center [971, 286] width 143 height 24
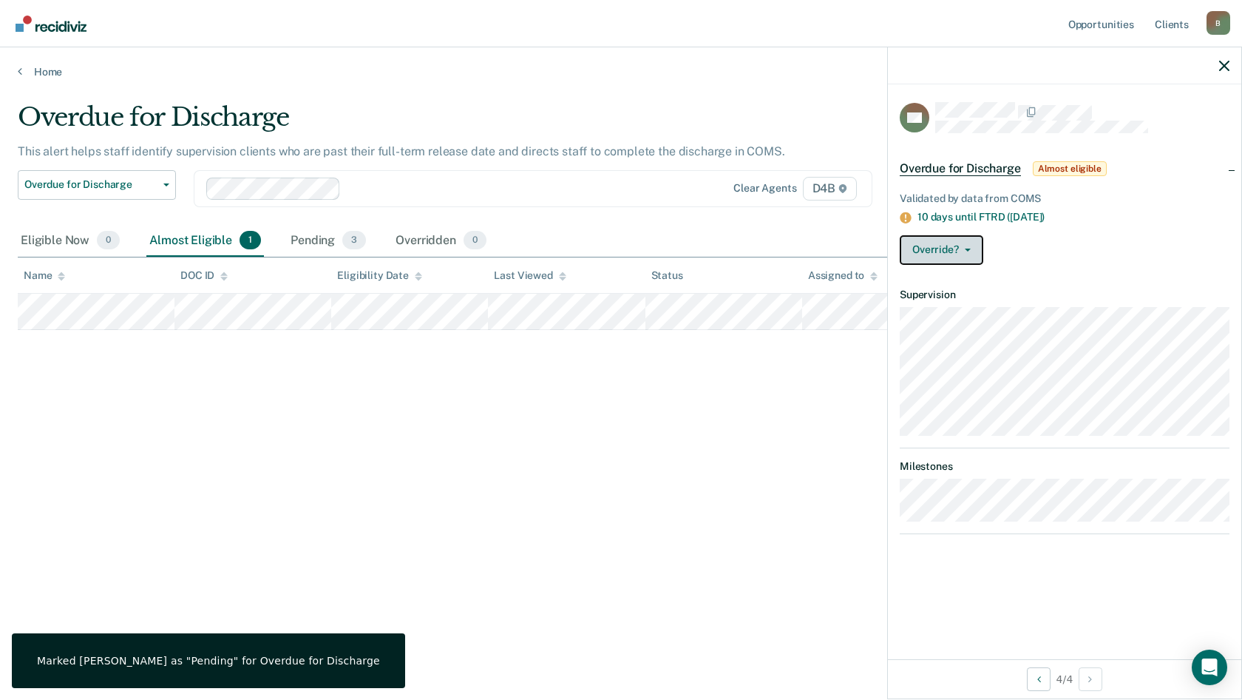
click at [932, 243] on button "Override?" at bounding box center [942, 250] width 84 height 30
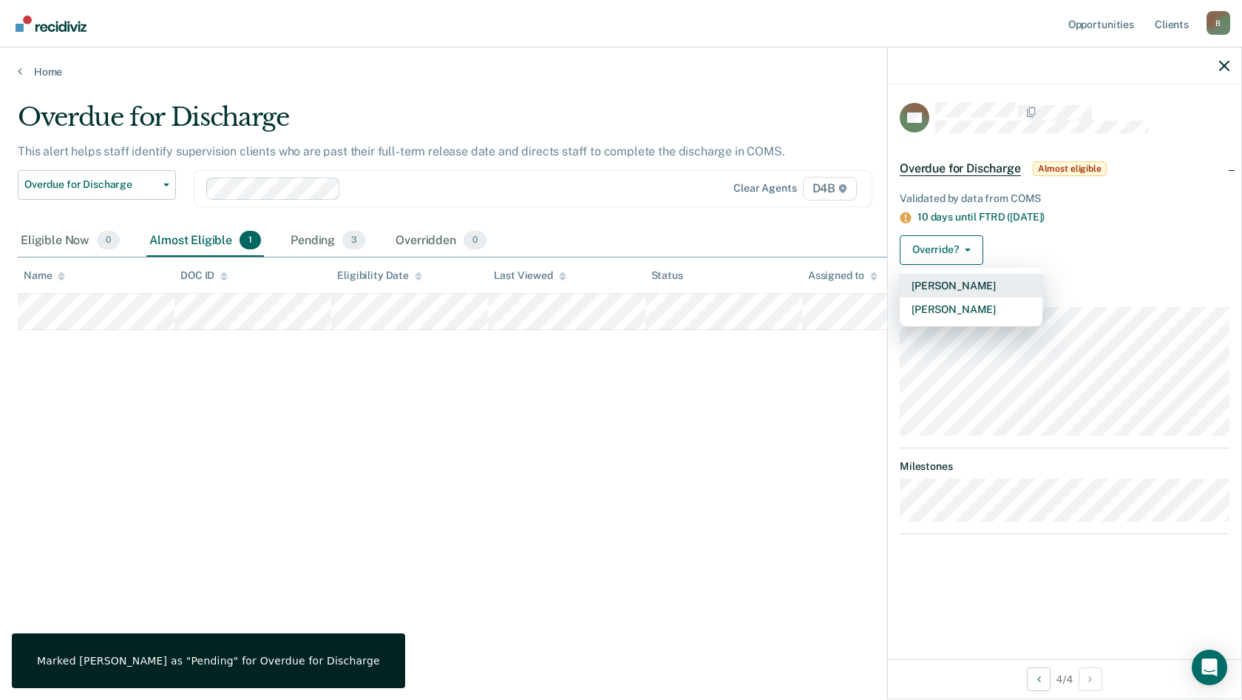
click at [930, 285] on button "Mark Pending" at bounding box center [971, 286] width 143 height 24
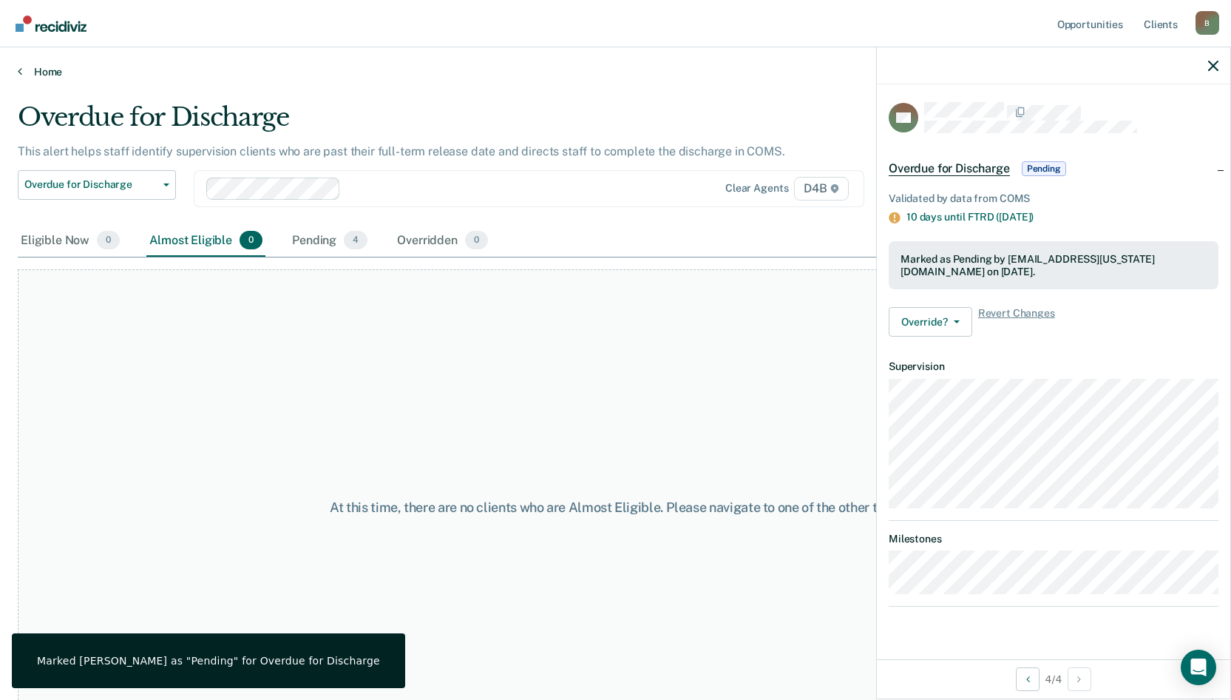
click at [53, 70] on link "Home" at bounding box center [616, 71] width 1196 height 13
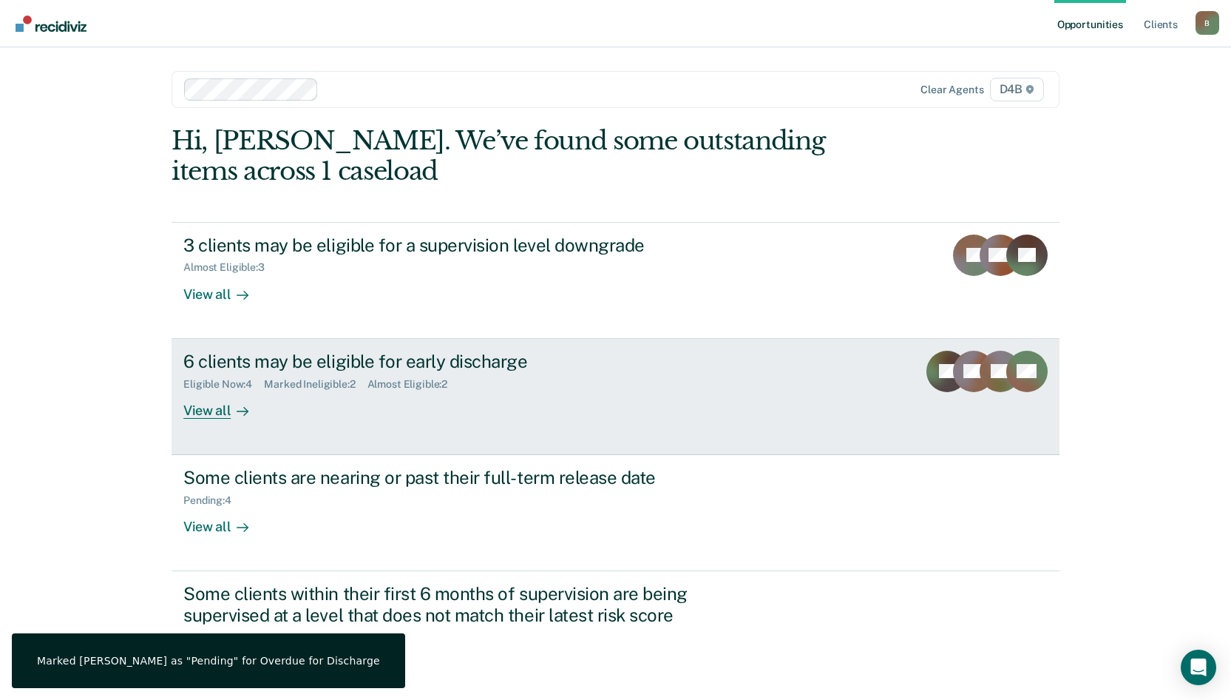
click at [220, 415] on div "View all" at bounding box center [224, 404] width 83 height 29
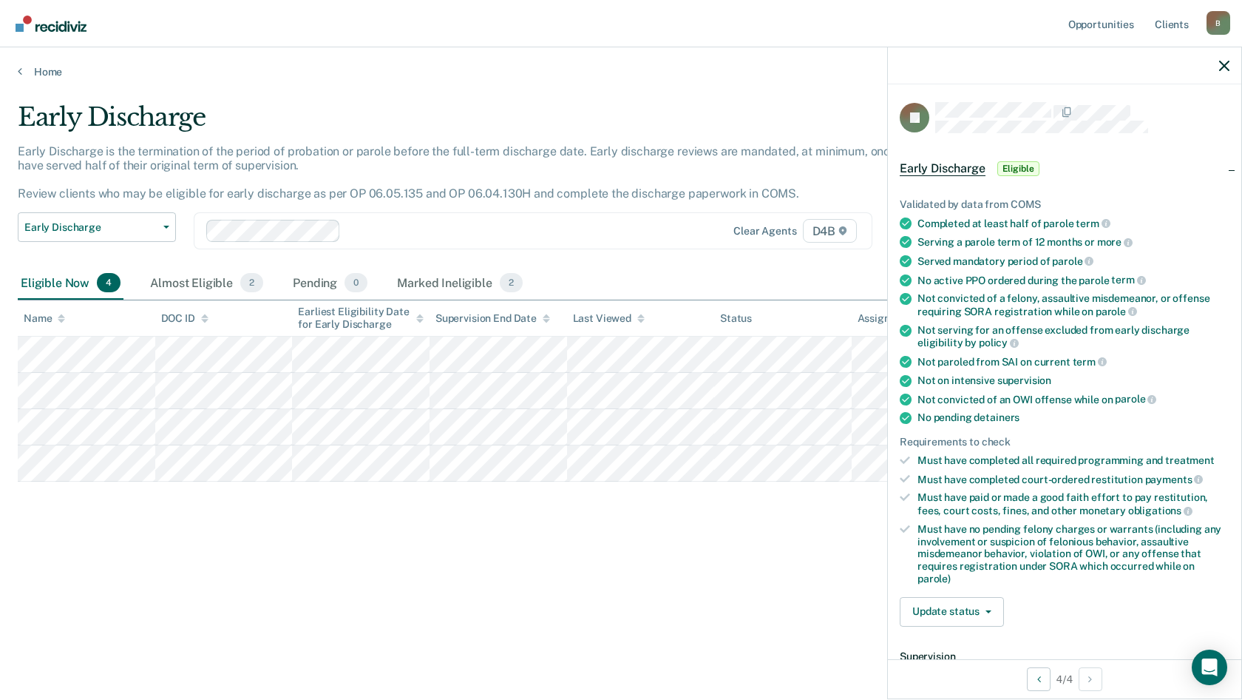
click at [294, 633] on div "Early Discharge Early Discharge is the termination of the period of probation o…" at bounding box center [621, 369] width 1207 height 534
click at [1223, 71] on icon "button" at bounding box center [1224, 66] width 10 height 10
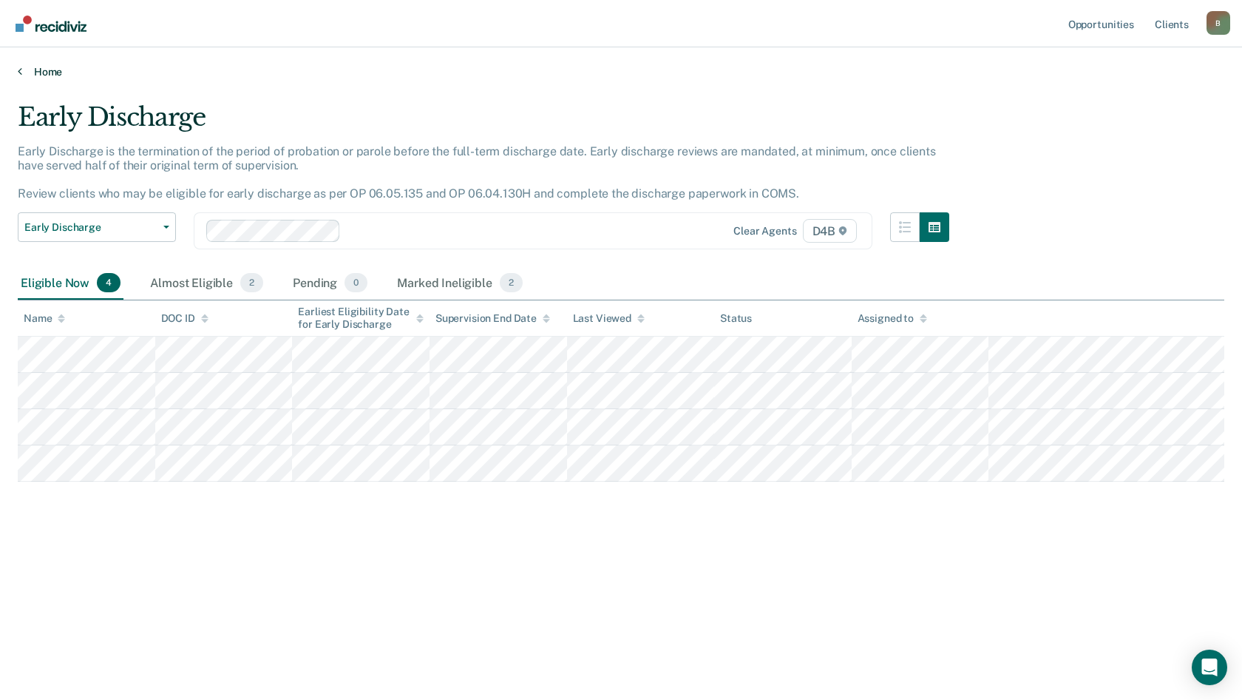
click at [27, 68] on link "Home" at bounding box center [621, 71] width 1207 height 13
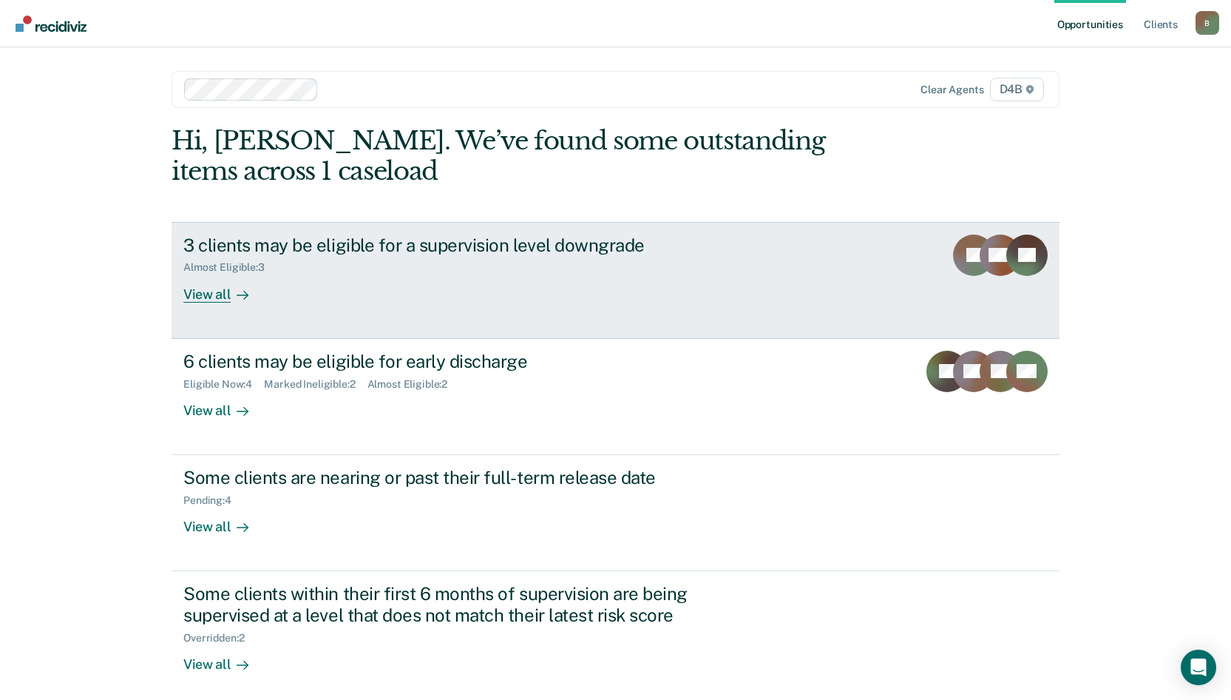
click at [225, 299] on div "View all" at bounding box center [224, 288] width 83 height 29
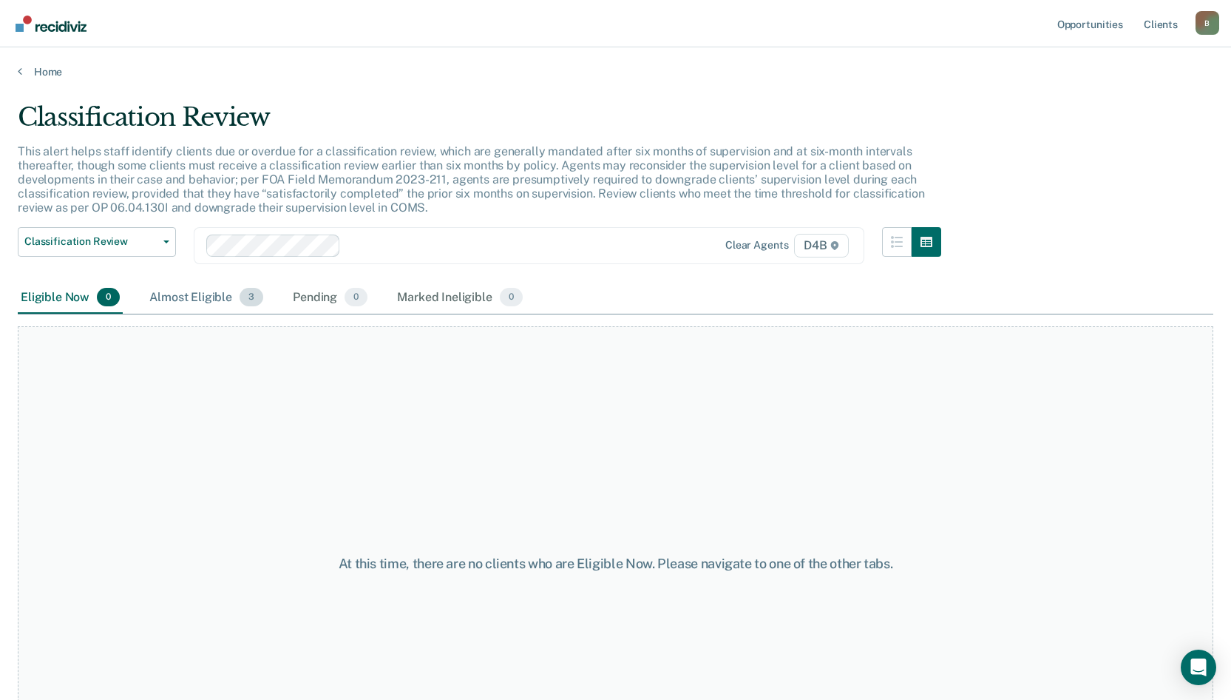
click at [225, 288] on div "Almost Eligible 3" at bounding box center [206, 298] width 120 height 33
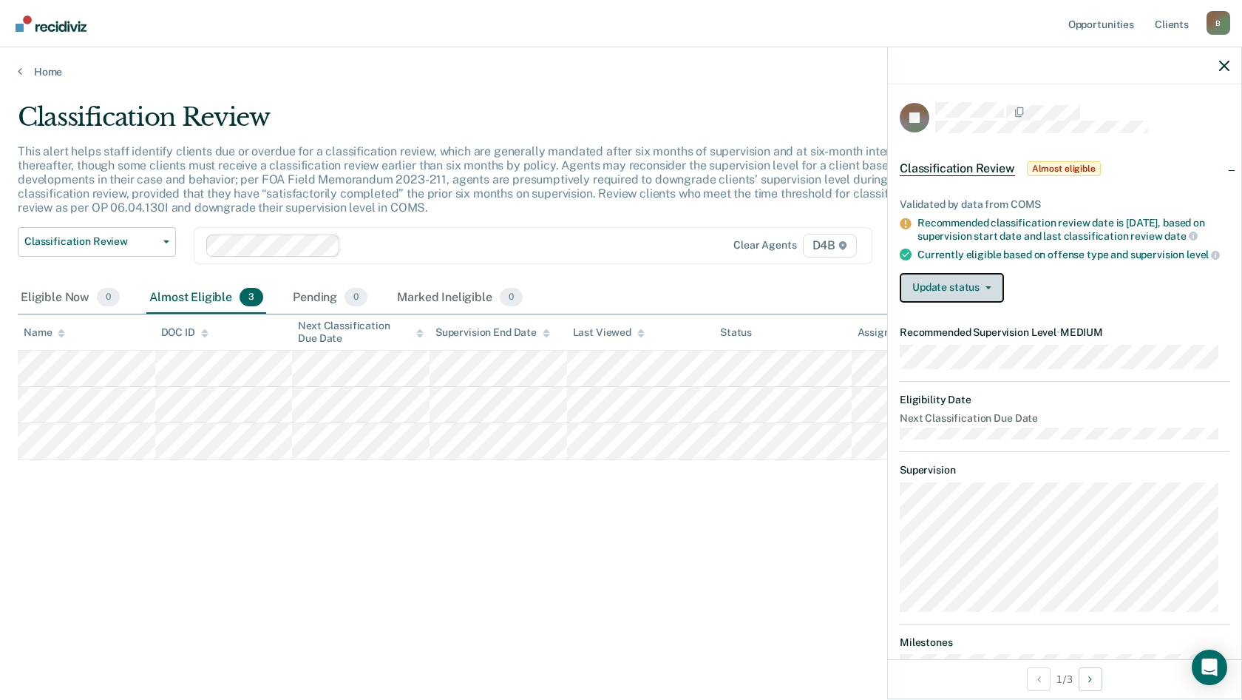
click at [943, 293] on button "Update status" at bounding box center [952, 288] width 104 height 30
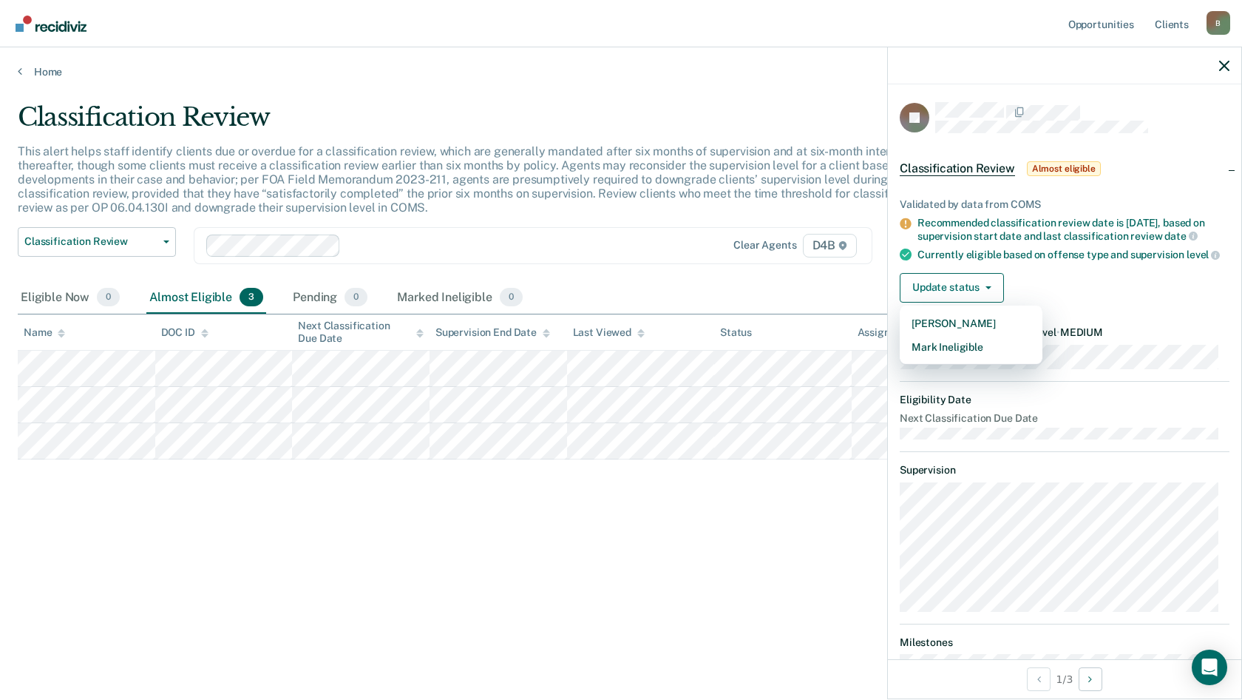
click at [614, 570] on div "Classification Review This alert helps staff identify clients due or overdue fo…" at bounding box center [621, 345] width 1207 height 487
click at [622, 547] on div "Classification Review This alert helps staff identify clients due or overdue fo…" at bounding box center [621, 345] width 1207 height 487
drag, startPoint x: 622, startPoint y: 547, endPoint x: 734, endPoint y: 538, distance: 112.7
click at [734, 538] on div "Classification Review This alert helps staff identify clients due or overdue fo…" at bounding box center [621, 345] width 1207 height 487
click at [1222, 75] on div at bounding box center [1064, 65] width 353 height 37
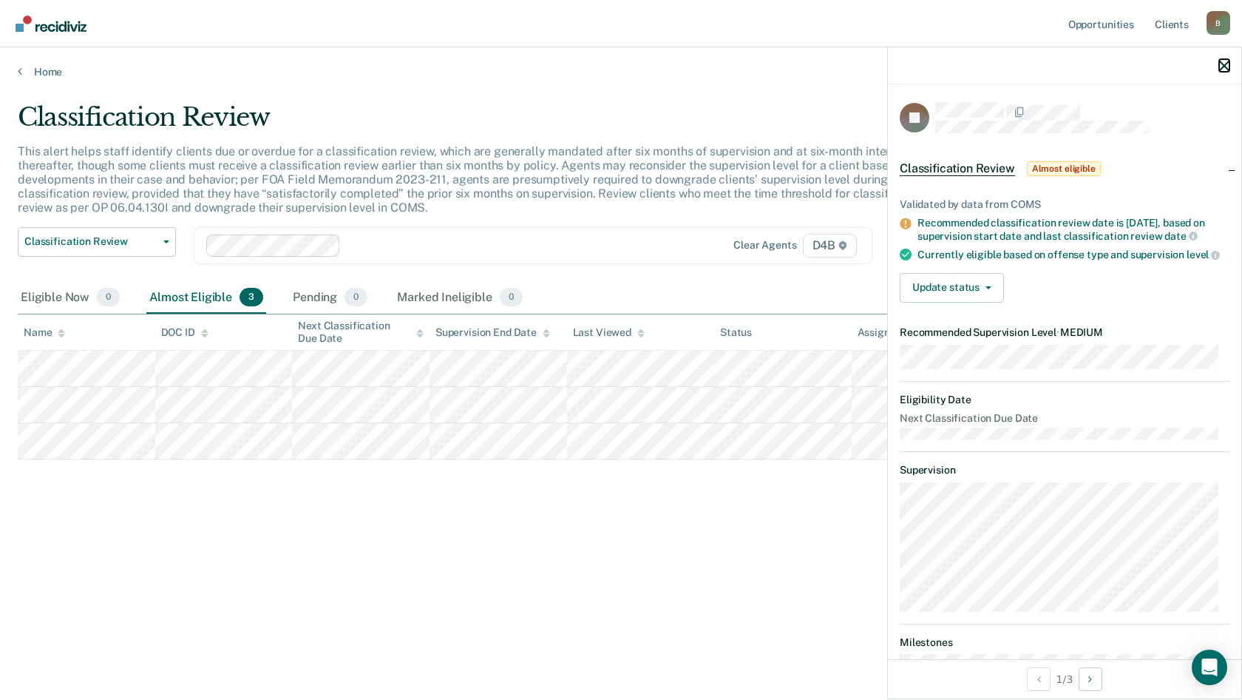
click at [1227, 64] on icon "button" at bounding box center [1224, 66] width 10 height 10
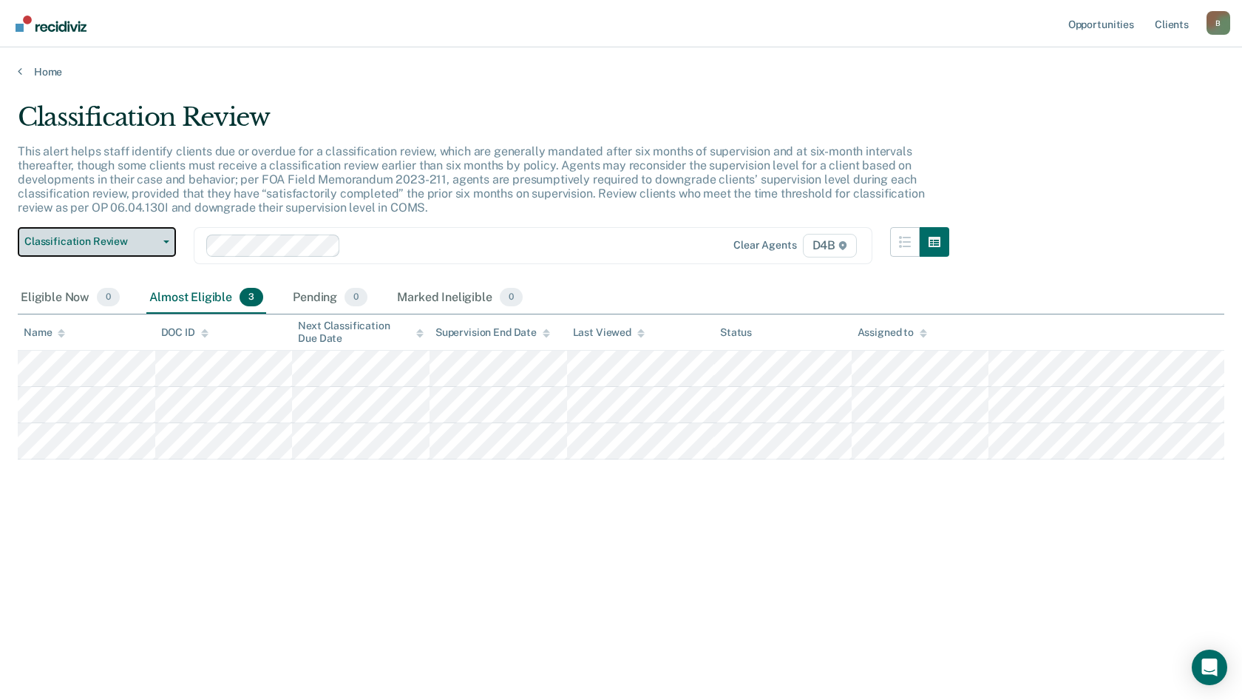
click at [112, 234] on button "Classification Review" at bounding box center [97, 242] width 158 height 30
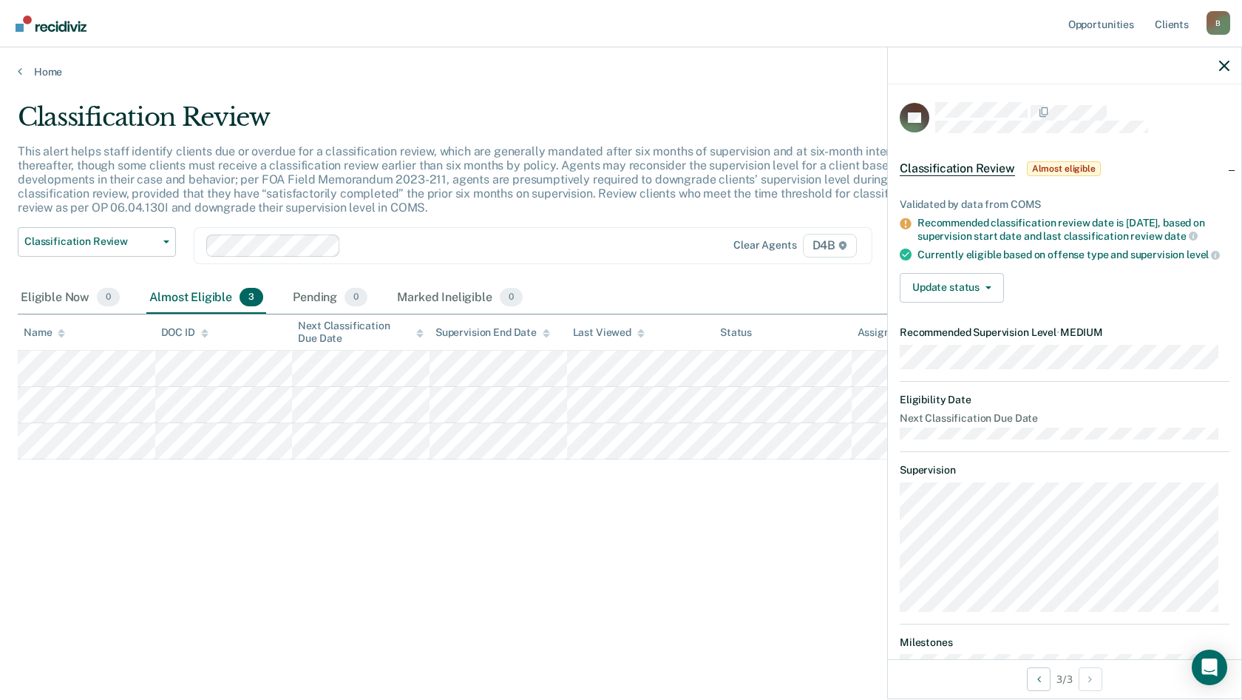
click at [49, 62] on div "Home" at bounding box center [621, 62] width 1242 height 31
click at [43, 71] on link "Home" at bounding box center [621, 71] width 1207 height 13
